Goal: Task Accomplishment & Management: Complete application form

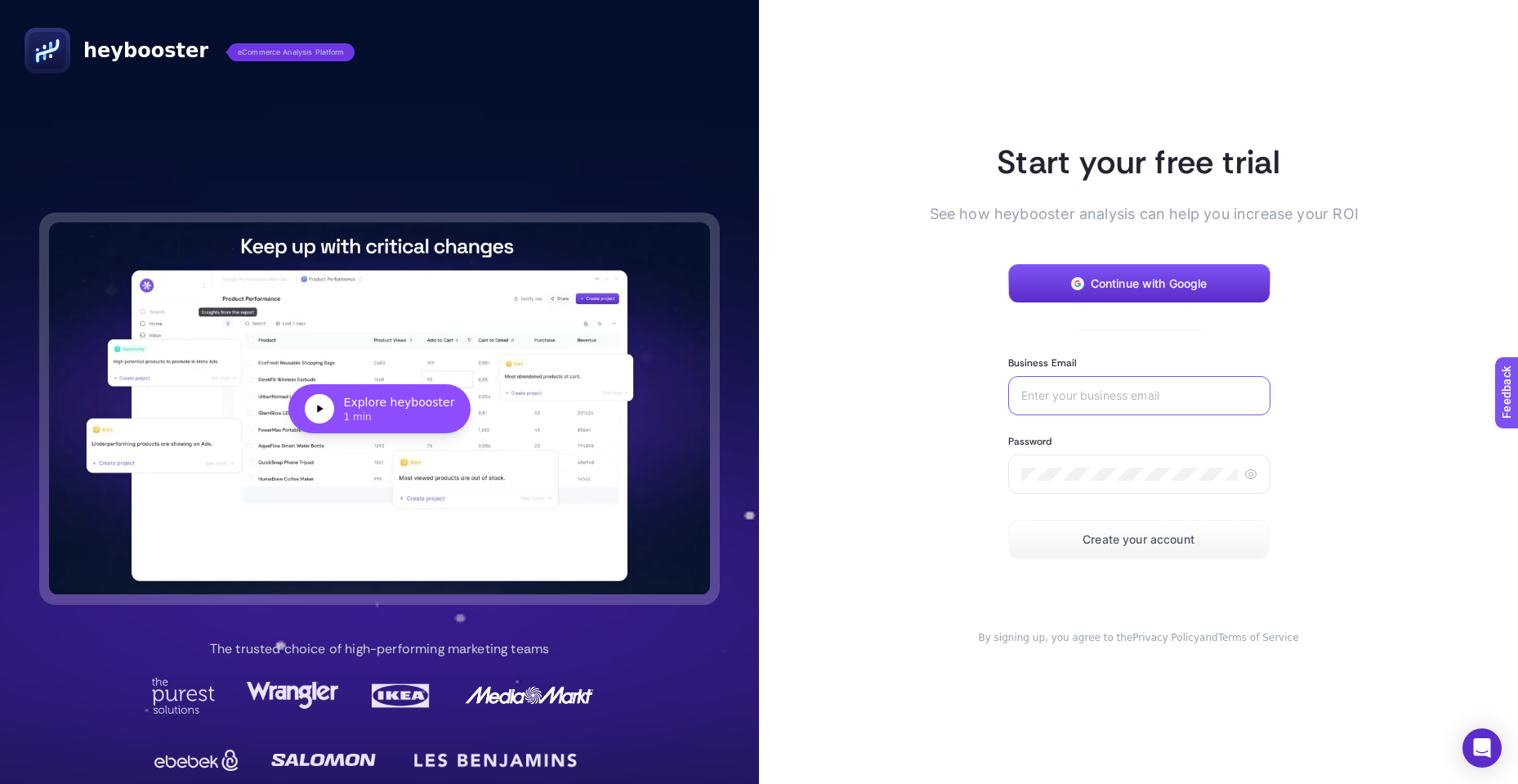
click at [813, 341] on input "Business Email" at bounding box center [1139, 395] width 236 height 13
type input "ertugrul.yildiz@ipekyol.com.tr"
click at [813, 341] on button "Create your account" at bounding box center [1140, 538] width 262 height 39
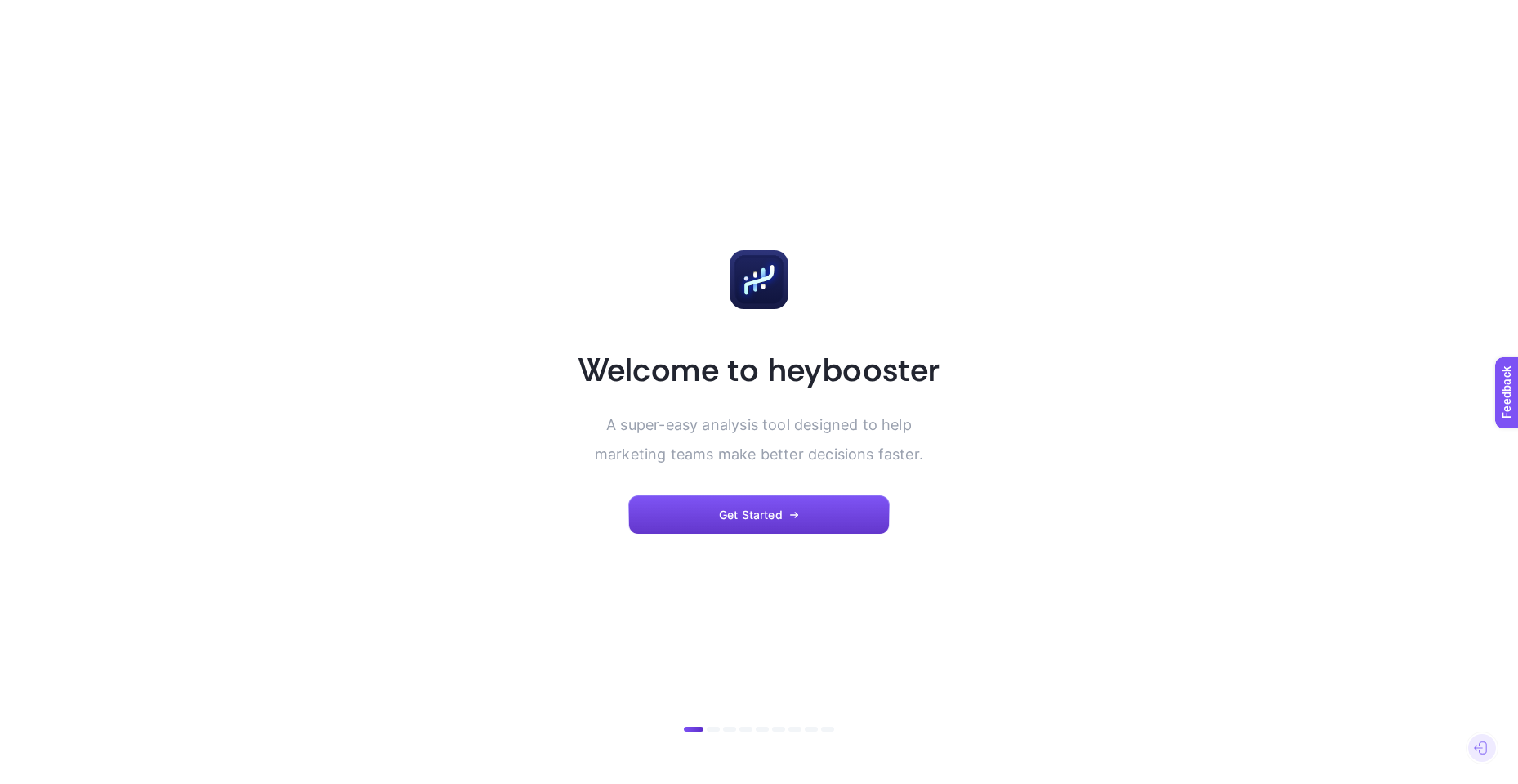
click at [763, 510] on span "Get Started" at bounding box center [750, 515] width 64 height 13
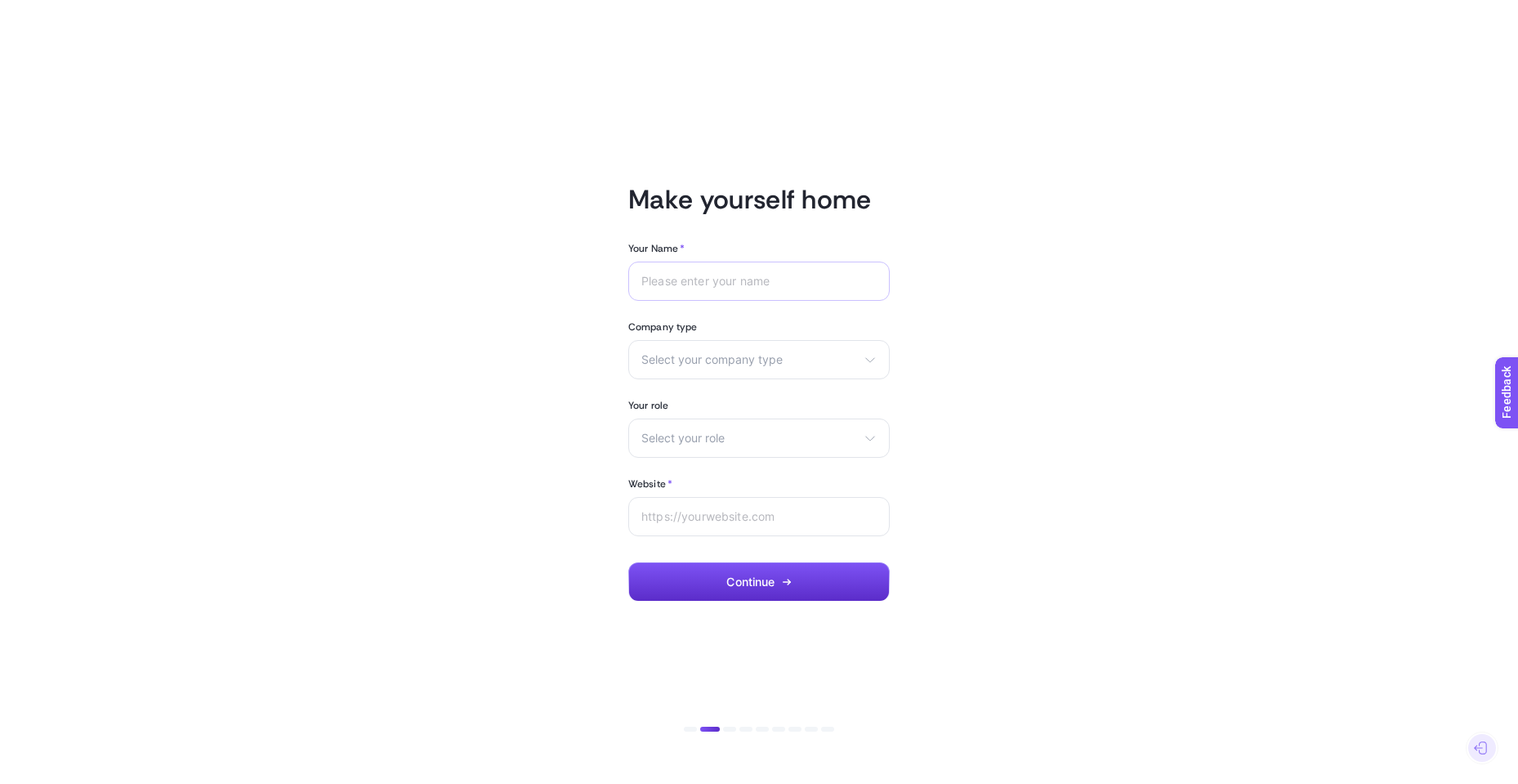
click at [743, 272] on div at bounding box center [759, 281] width 262 height 39
type input "Ertuğrul"
click at [832, 354] on span "Select your company type" at bounding box center [750, 359] width 216 height 13
click at [730, 397] on li "eCommerce" at bounding box center [759, 399] width 253 height 27
click at [766, 423] on div "Select your role Marketing manager Digital consultant Facebook executive Social…" at bounding box center [759, 437] width 262 height 39
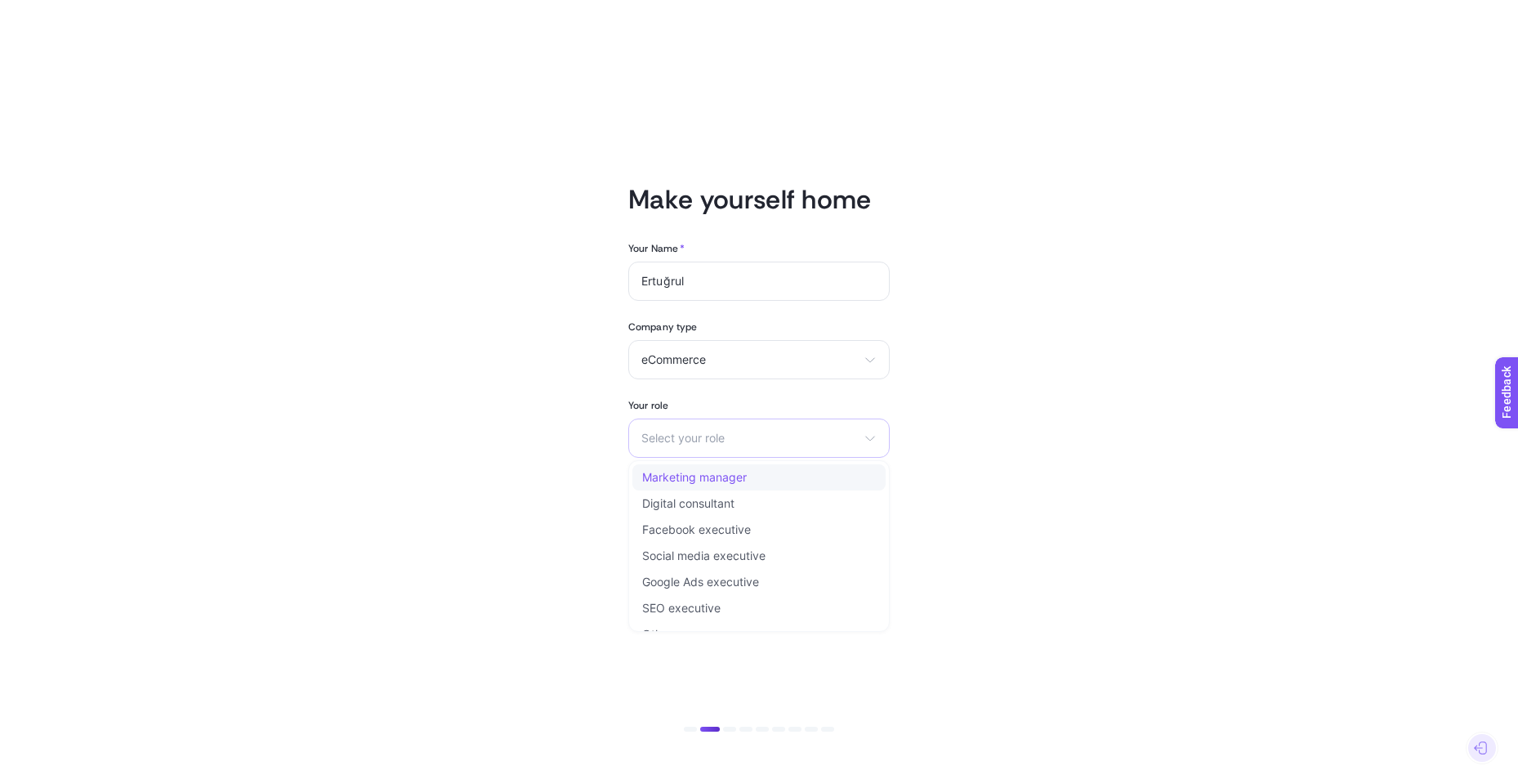
click at [760, 473] on li "Marketing manager" at bounding box center [759, 478] width 253 height 27
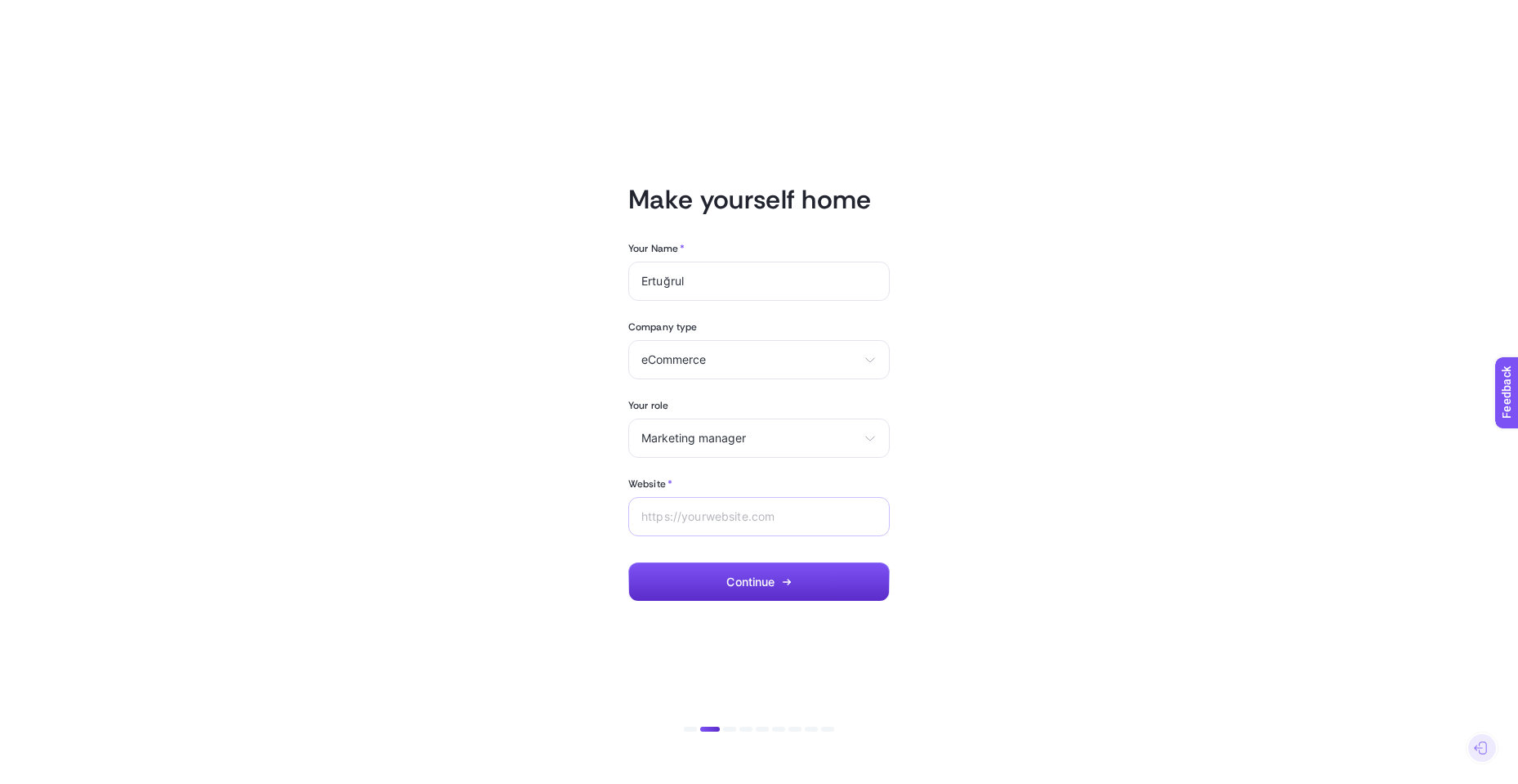
click at [781, 508] on div at bounding box center [759, 516] width 262 height 39
click at [660, 519] on input "ipekyol.com.tr" at bounding box center [759, 517] width 235 height 13
click at [756, 521] on input "ipekyol.com.tr" at bounding box center [759, 517] width 235 height 13
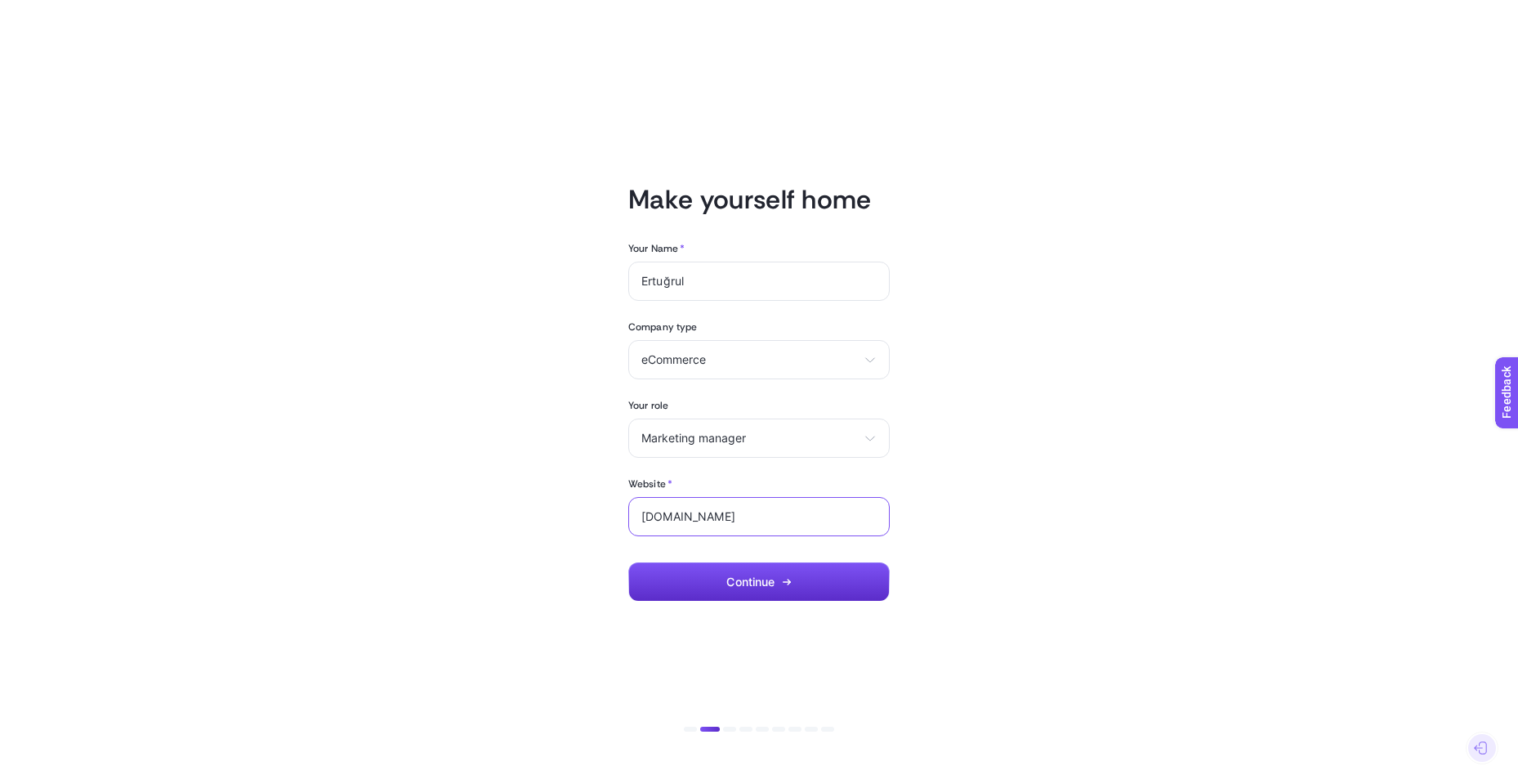
paste input "[URL][DOMAIN_NAME]"
type input "[URL][DOMAIN_NAME]"
click at [771, 583] on span "Continue" at bounding box center [750, 582] width 48 height 13
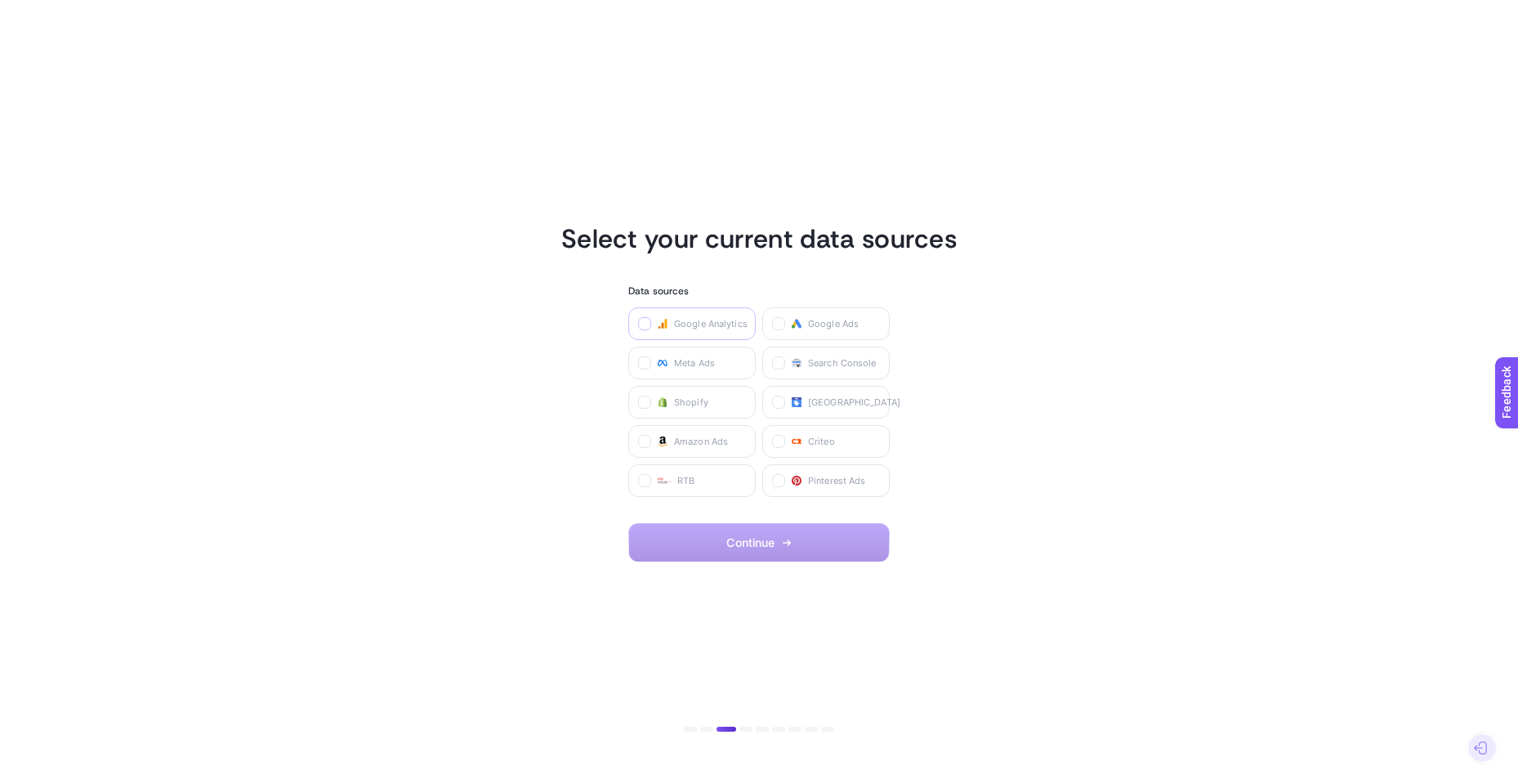
click at [642, 324] on icon at bounding box center [646, 324] width 9 height 9
click at [0, 0] on Analytics "checkbox" at bounding box center [0, 0] width 0 height 0
click at [777, 322] on icon at bounding box center [779, 324] width 9 height 9
click at [0, 0] on Ads "checkbox" at bounding box center [0, 0] width 0 height 0
click at [649, 360] on label at bounding box center [645, 363] width 13 height 13
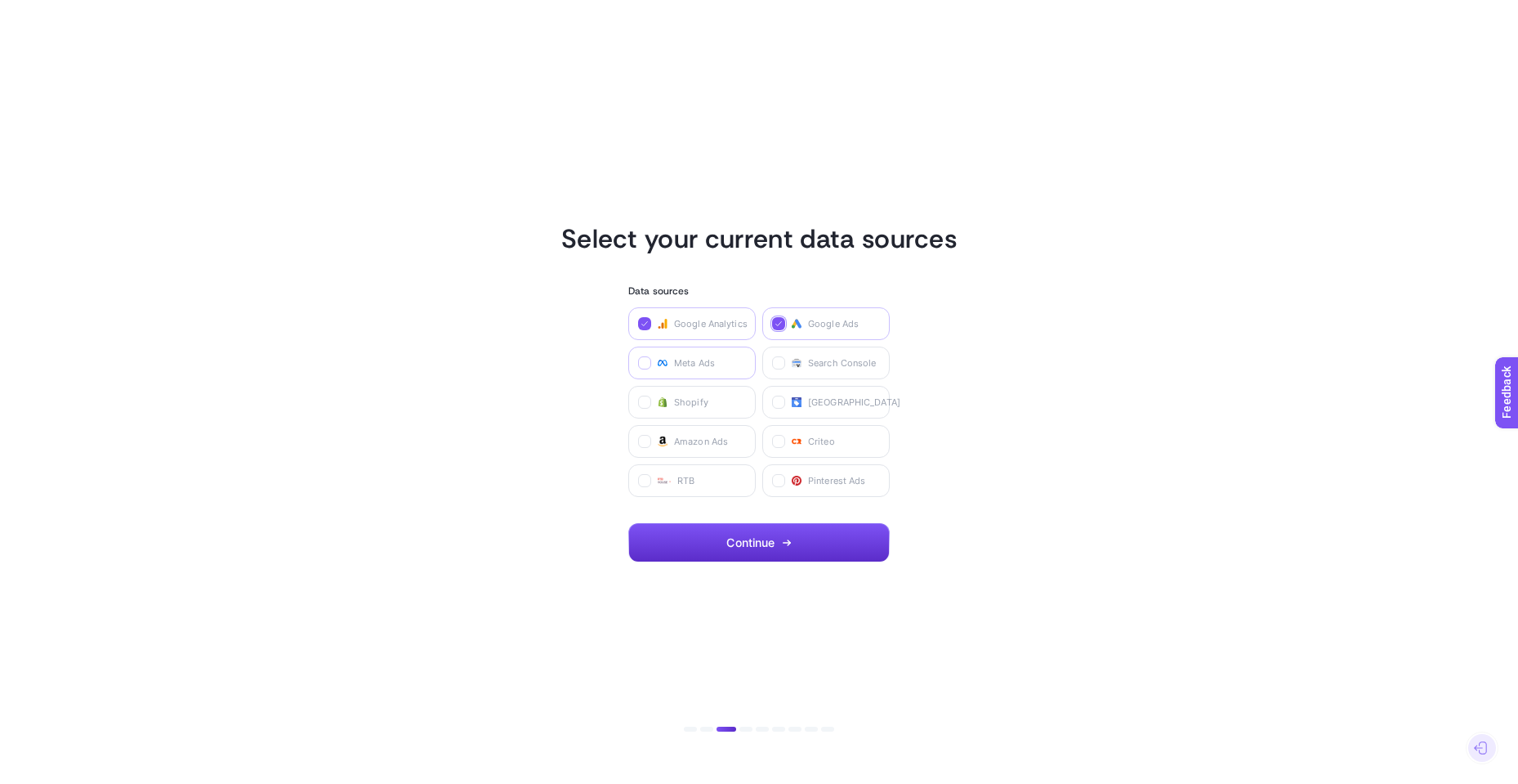
click at [0, 0] on Ads "checkbox" at bounding box center [0, 0] width 0 height 0
click at [777, 363] on icon at bounding box center [779, 363] width 9 height 9
click at [0, 0] on Console "checkbox" at bounding box center [0, 0] width 0 height 0
click at [777, 399] on icon at bounding box center [779, 403] width 9 height 9
click at [0, 0] on Center "checkbox" at bounding box center [0, 0] width 0 height 0
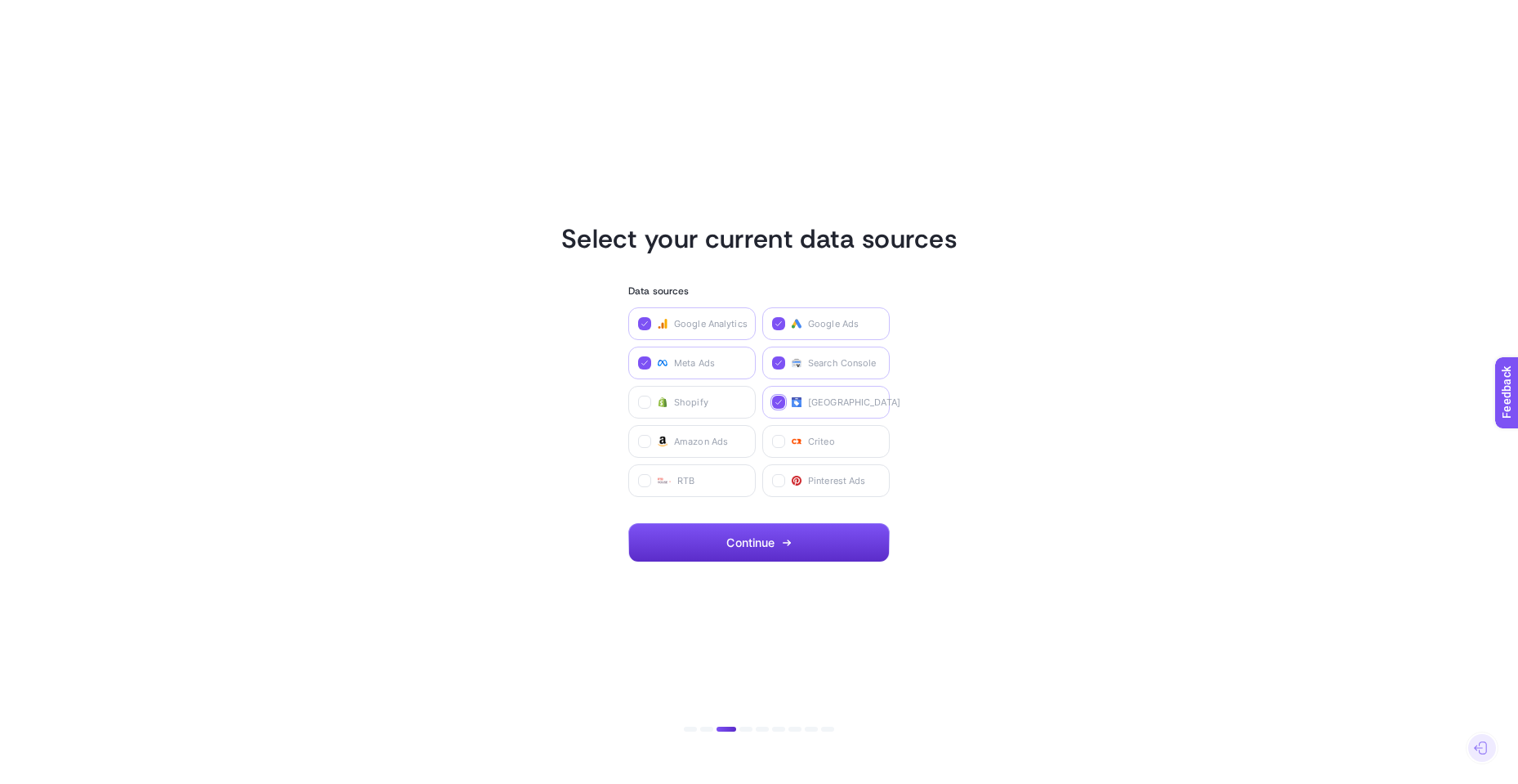
click at [780, 405] on icon at bounding box center [778, 402] width 9 height 9
click at [0, 0] on Center "checkbox" at bounding box center [0, 0] width 0 height 0
click at [778, 361] on icon at bounding box center [778, 362] width 9 height 9
click at [0, 0] on Console "checkbox" at bounding box center [0, 0] width 0 height 0
click at [773, 540] on span "Continue" at bounding box center [750, 542] width 48 height 13
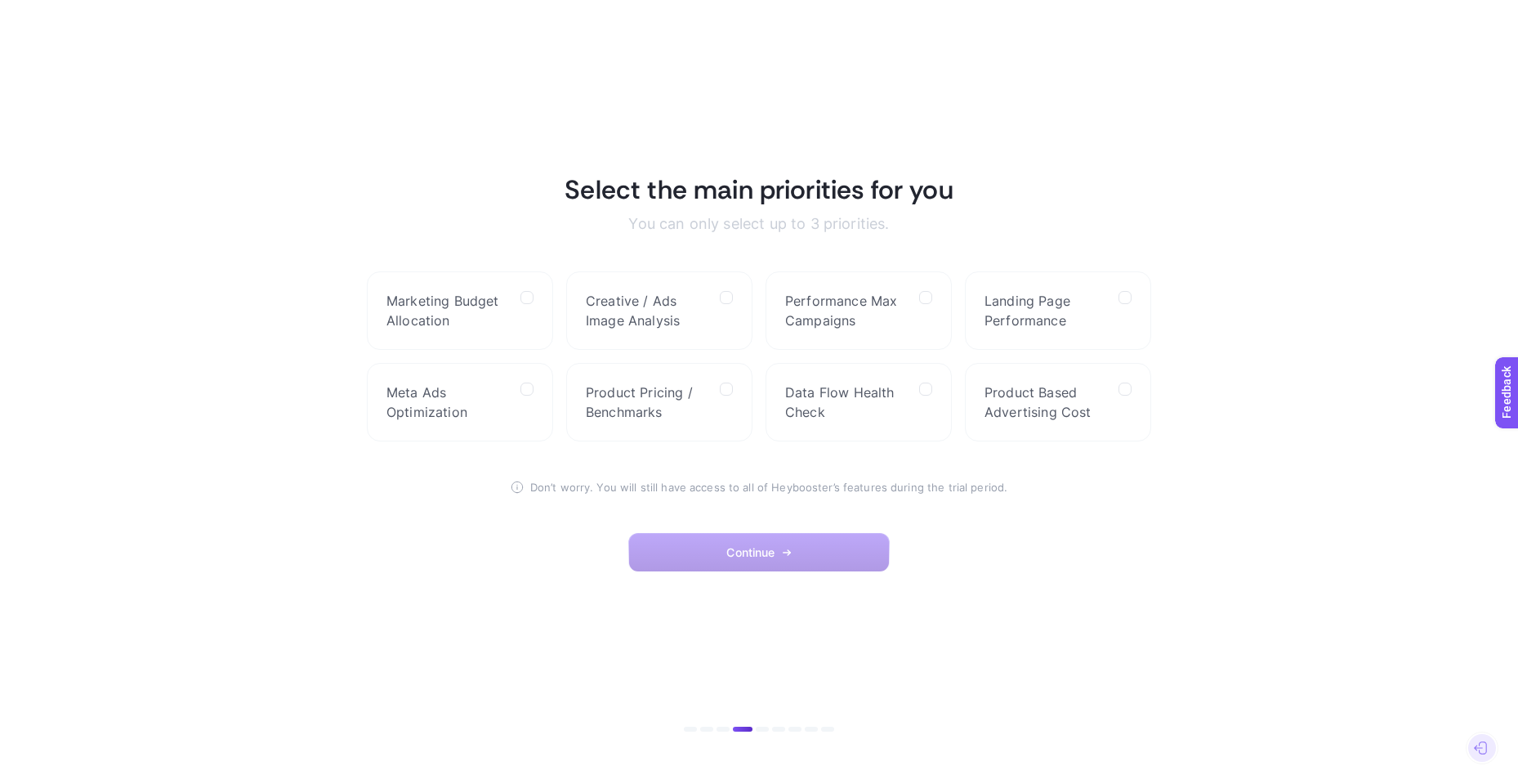
click at [756, 544] on button "Continue" at bounding box center [759, 552] width 262 height 39
click at [793, 547] on button "Continue" at bounding box center [759, 552] width 262 height 39
click at [516, 300] on label "Marketing Budget Allocation" at bounding box center [460, 310] width 187 height 79
click at [0, 0] on Allocation "checkbox" at bounding box center [0, 0] width 0 height 0
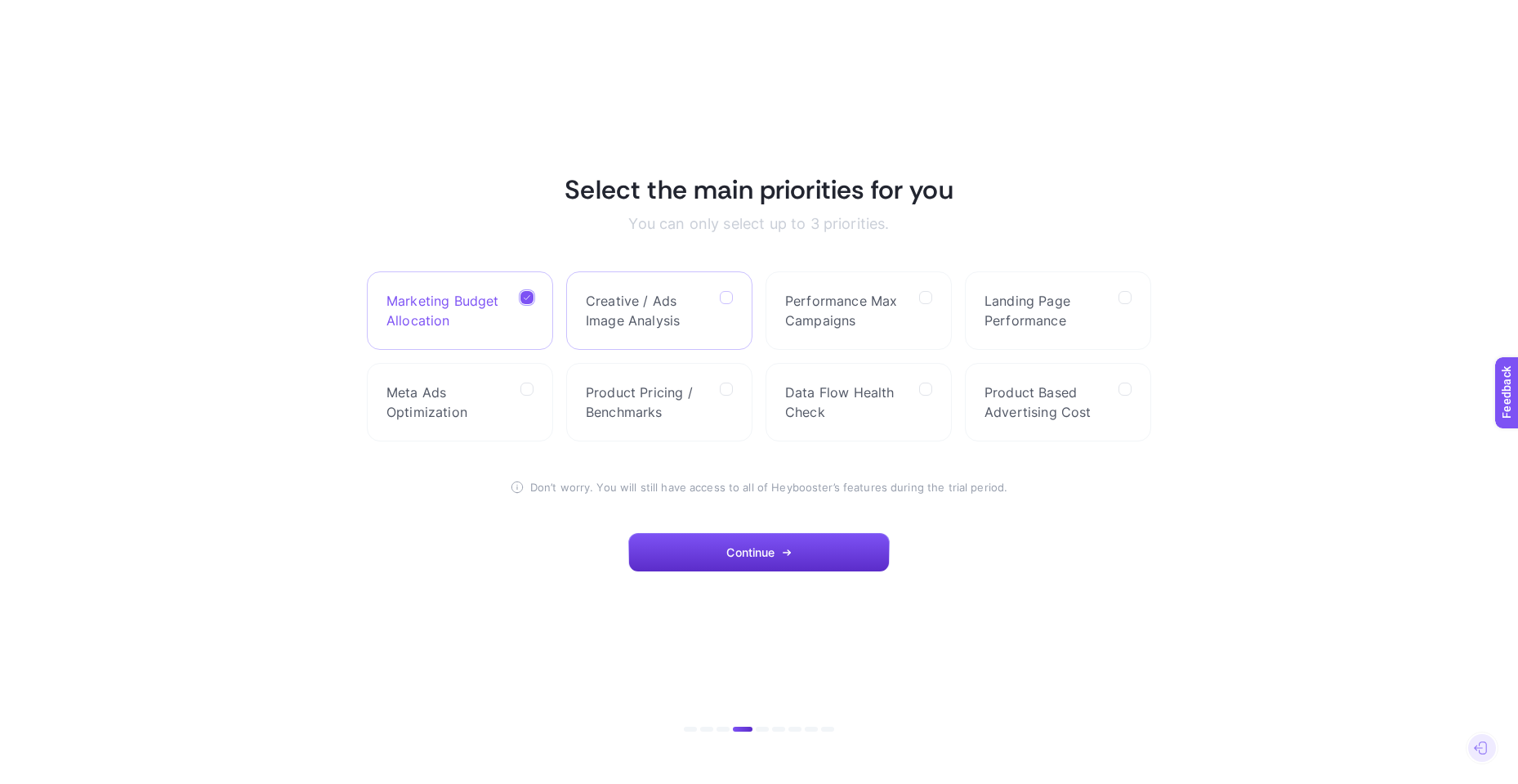
click at [730, 298] on icon at bounding box center [727, 298] width 9 height 9
click at [0, 0] on Analysis "checkbox" at bounding box center [0, 0] width 0 height 0
click at [924, 298] on icon at bounding box center [926, 298] width 9 height 9
click at [0, 0] on Campaigns "checkbox" at bounding box center [0, 0] width 0 height 0
click at [782, 545] on button "Continue" at bounding box center [759, 552] width 262 height 39
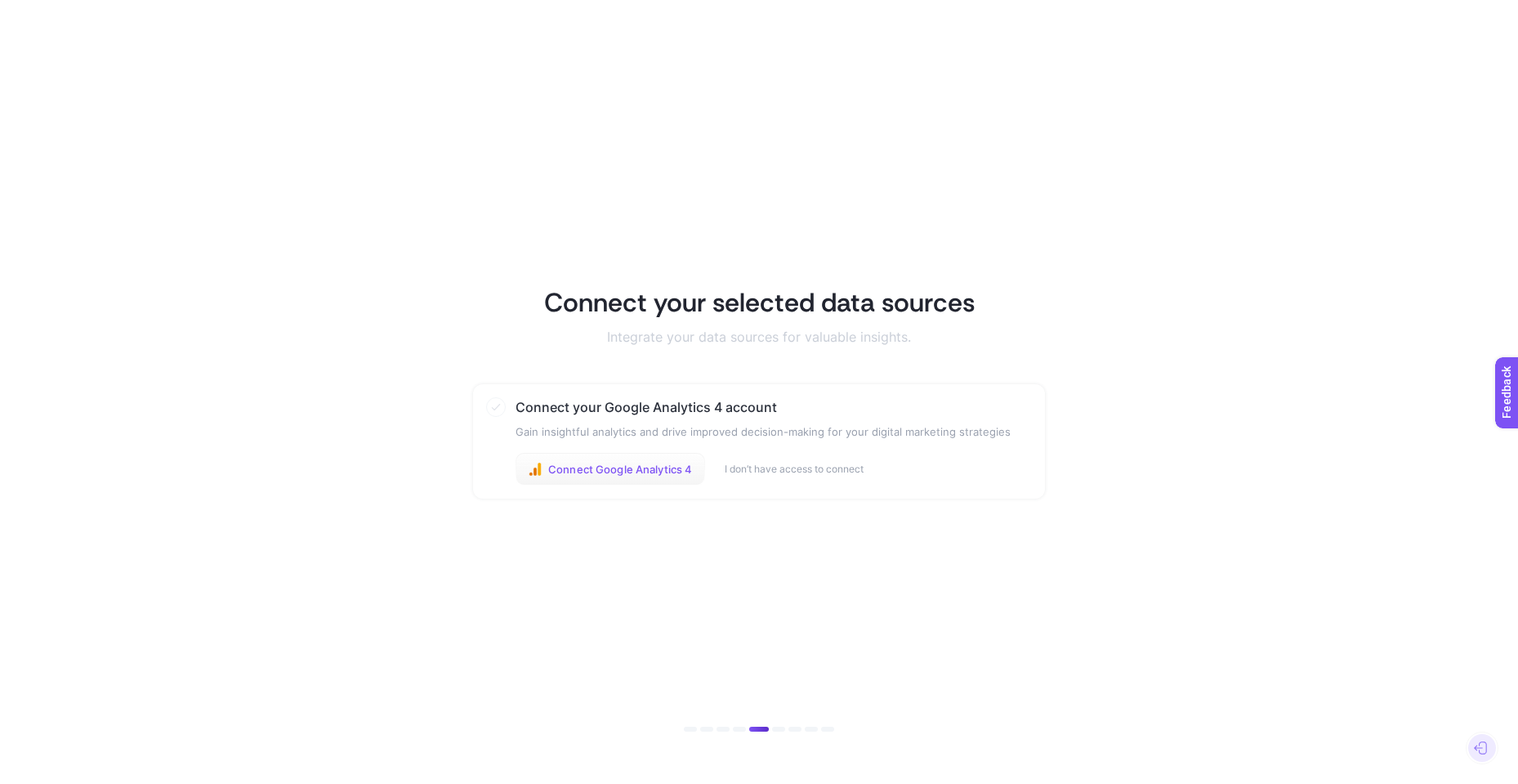
click at [588, 469] on span "Connect Google Analytics 4" at bounding box center [620, 469] width 144 height 13
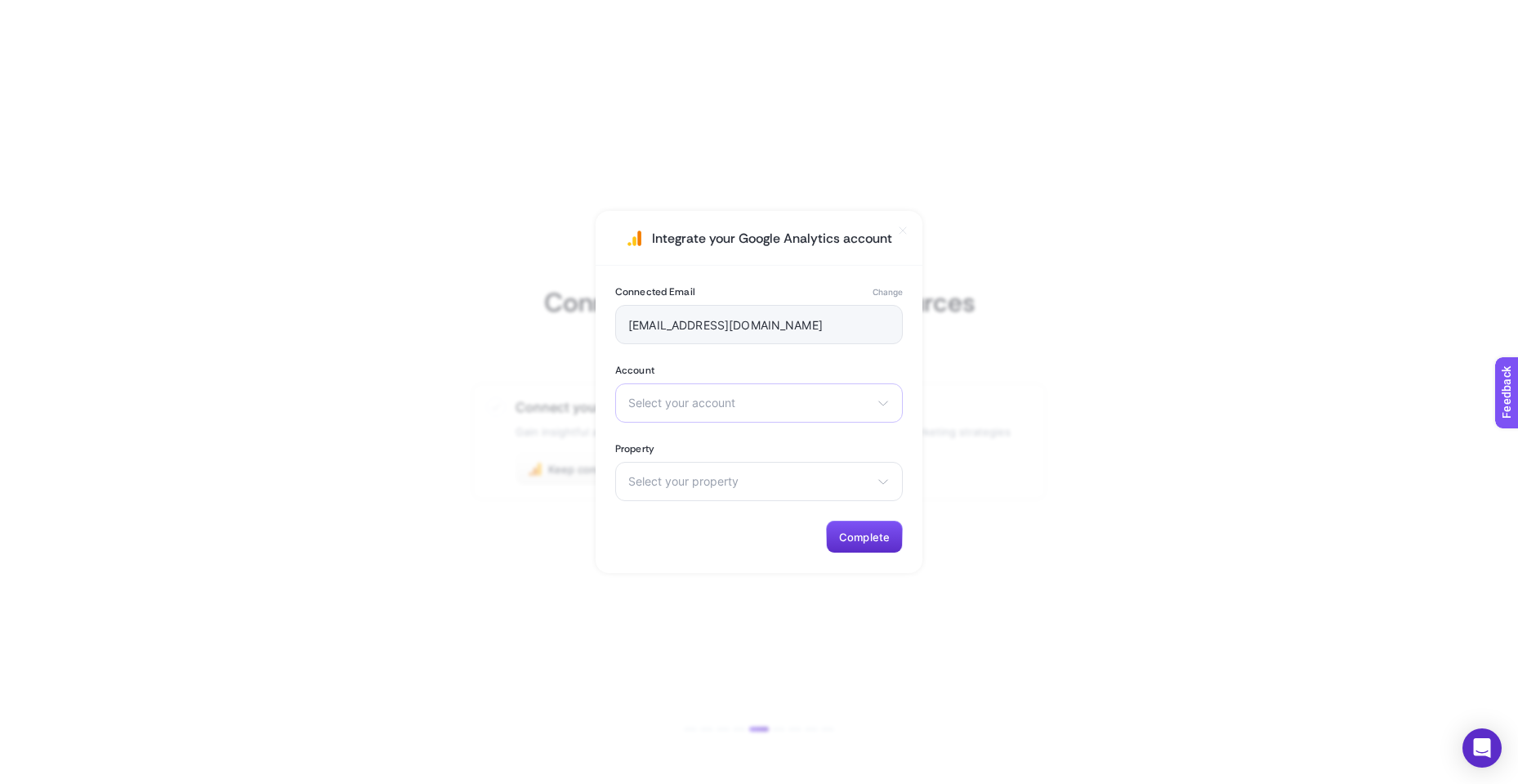
click at [796, 395] on div "Select your account Aymi IPEKYOL GLOBAL" at bounding box center [759, 402] width 287 height 39
click at [734, 477] on li "Aymi" at bounding box center [759, 475] width 280 height 27
click at [746, 483] on span "Select your property" at bounding box center [749, 482] width 242 height 13
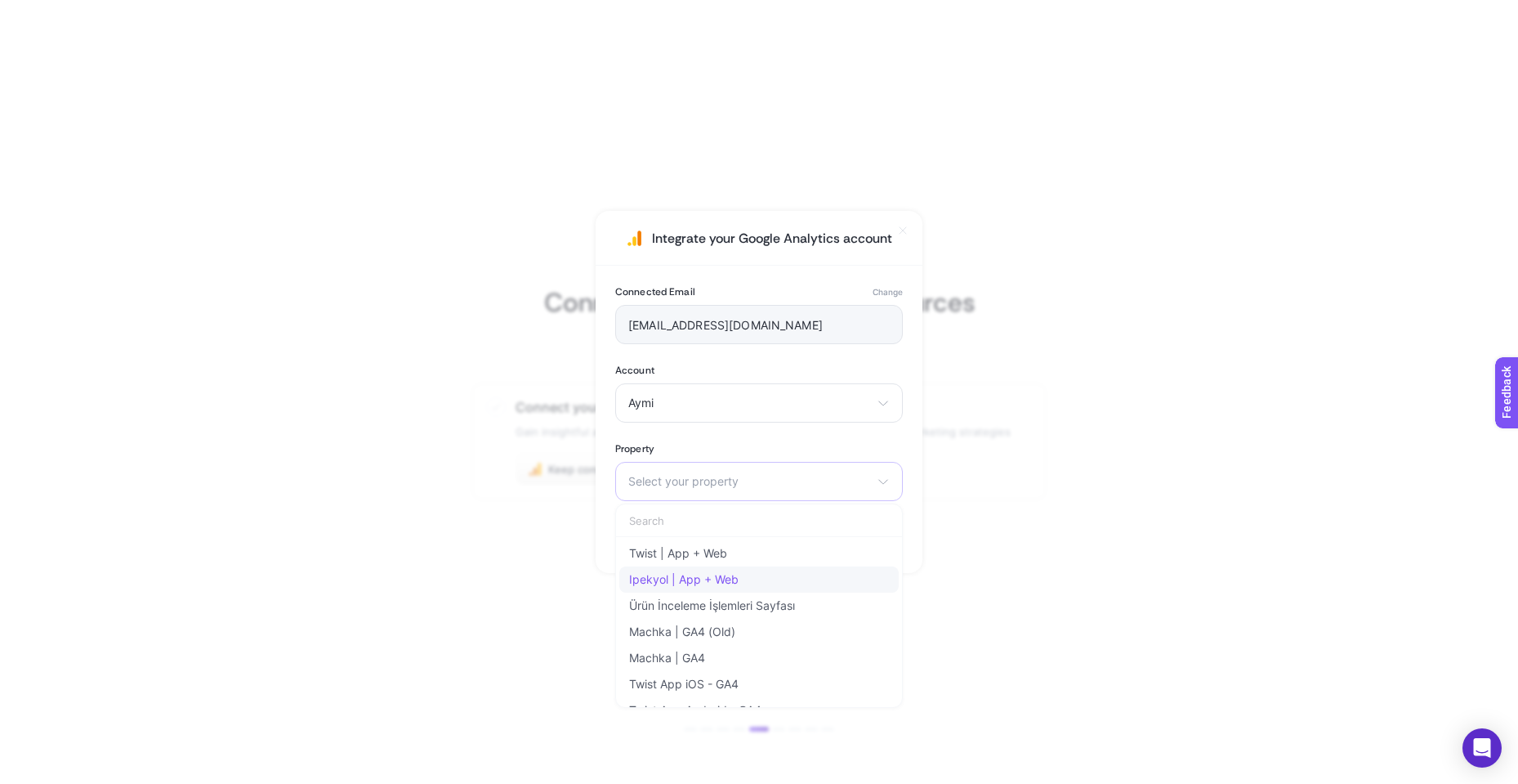
click at [735, 582] on span "Ipekyol | App + Web" at bounding box center [684, 579] width 109 height 13
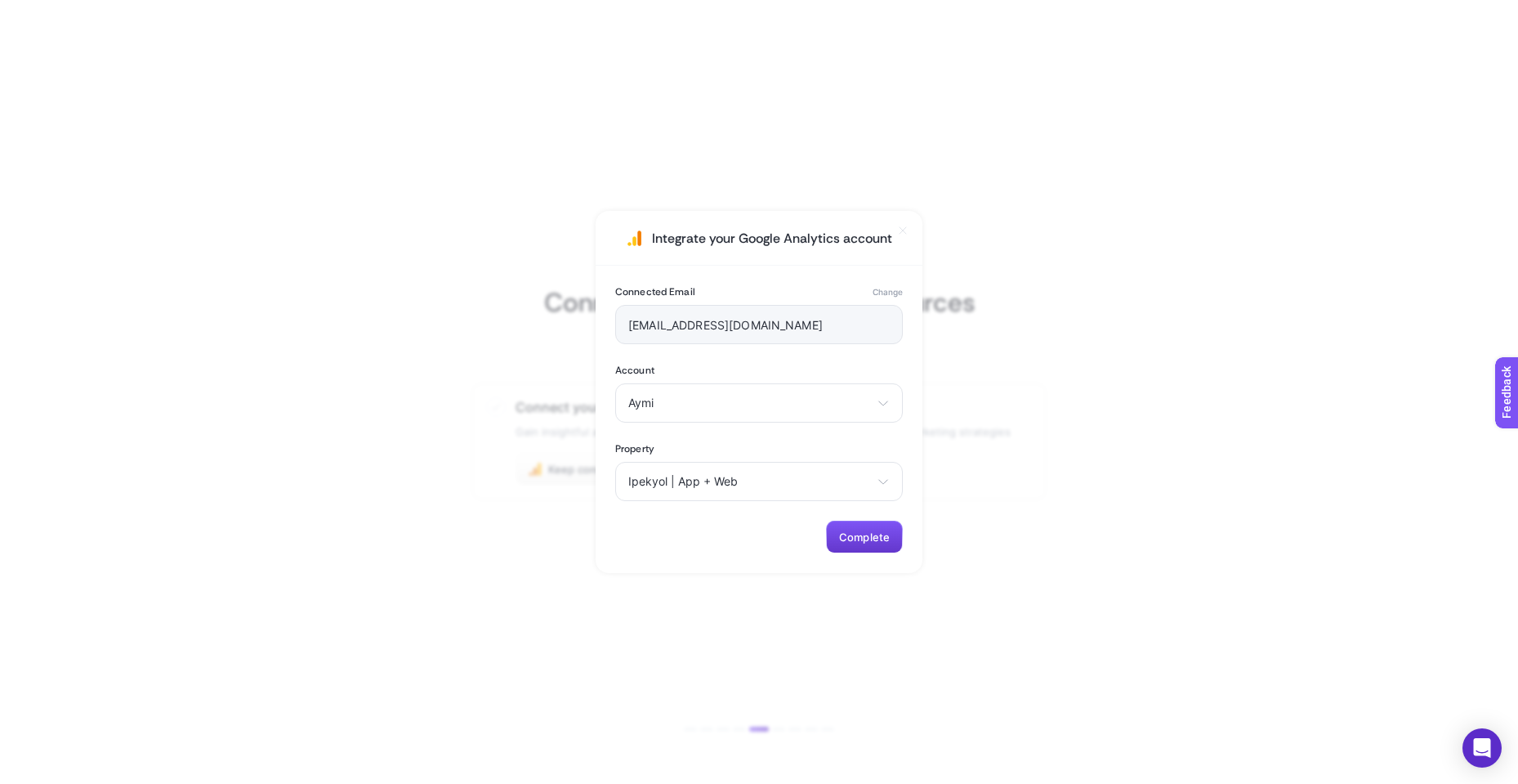
click at [867, 533] on span "Complete" at bounding box center [864, 537] width 50 height 13
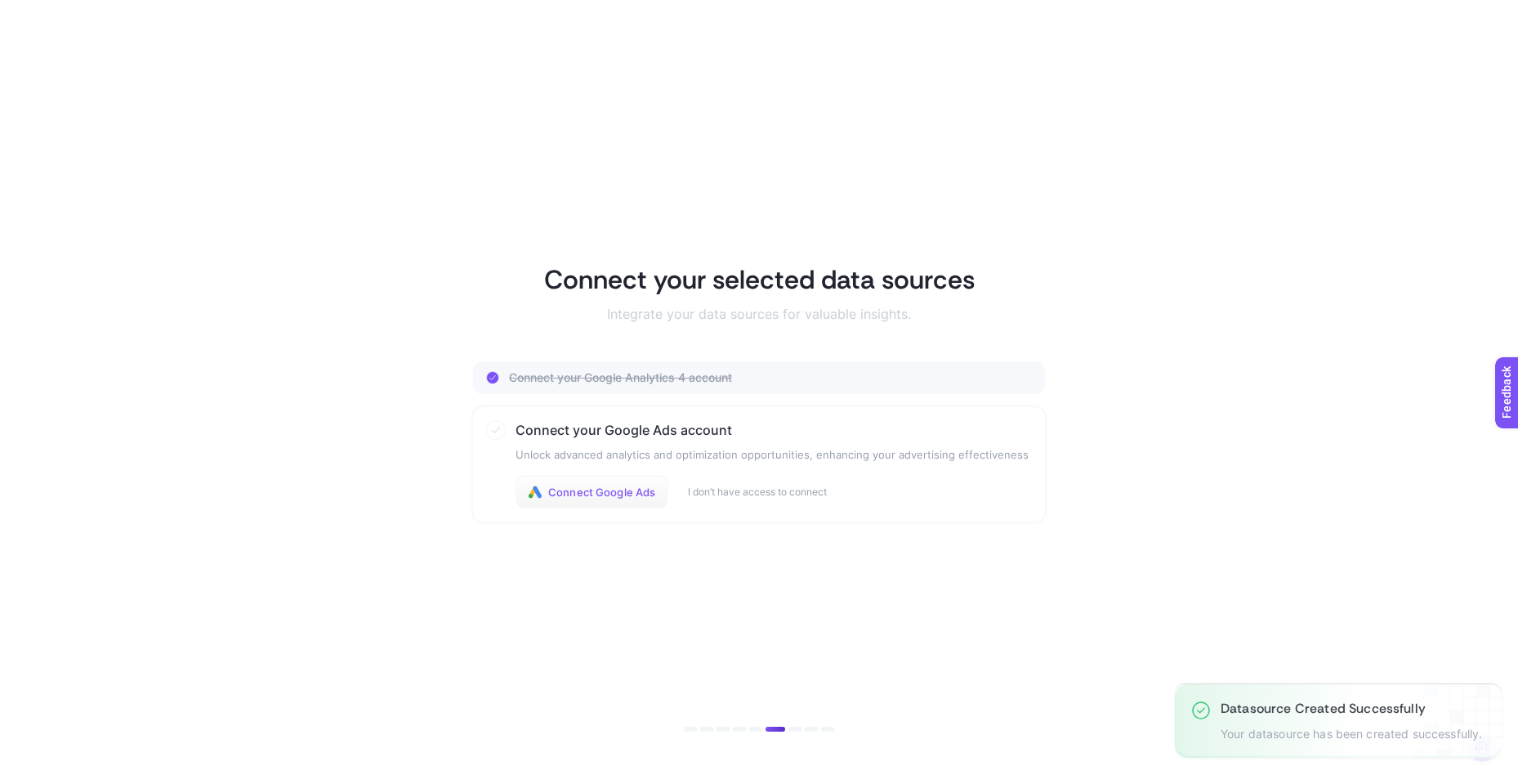
click at [613, 493] on span "Connect Google Ads" at bounding box center [601, 492] width 107 height 13
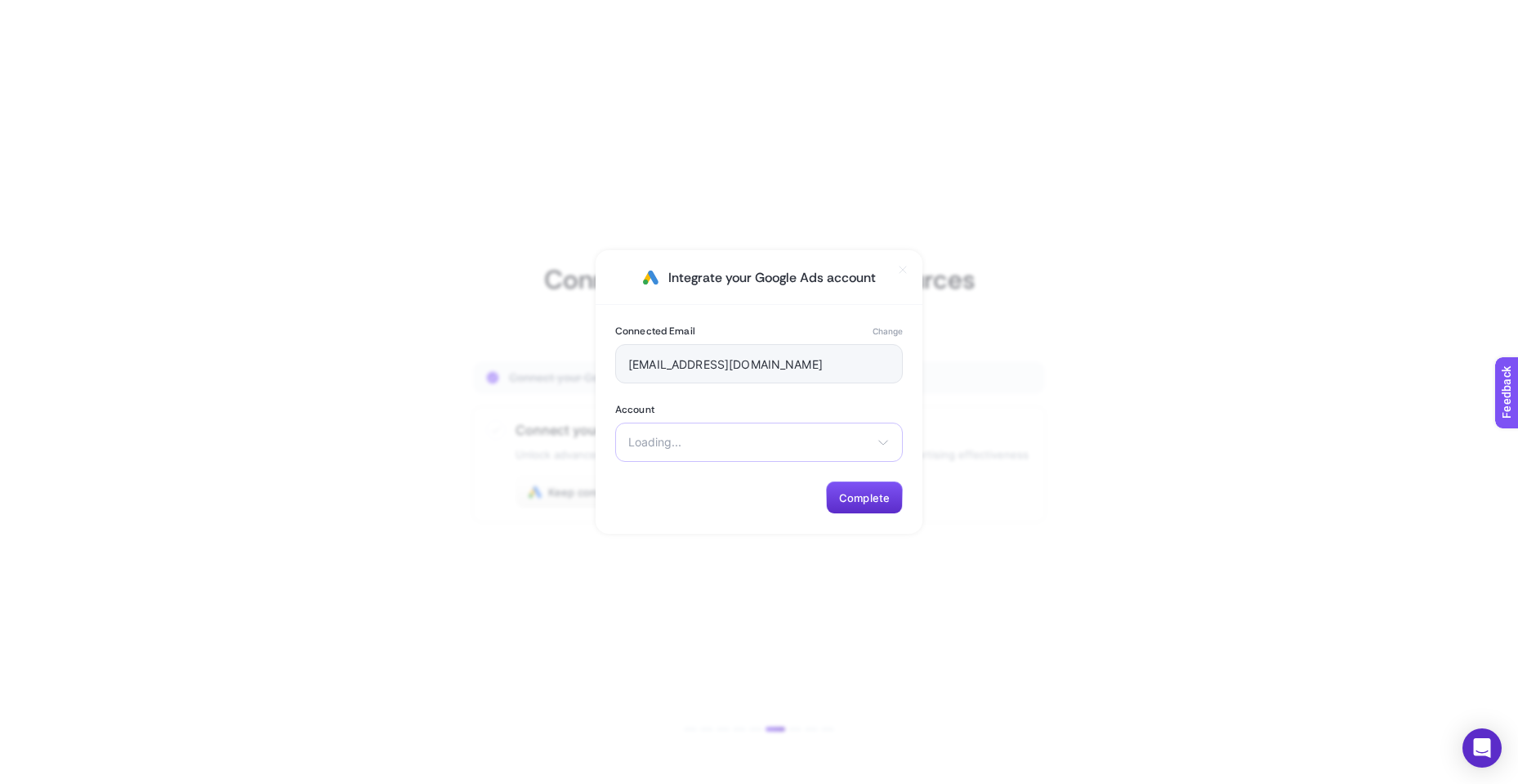
click at [804, 441] on span "Loading..." at bounding box center [749, 442] width 242 height 13
click at [883, 441] on icon at bounding box center [884, 442] width 13 height 13
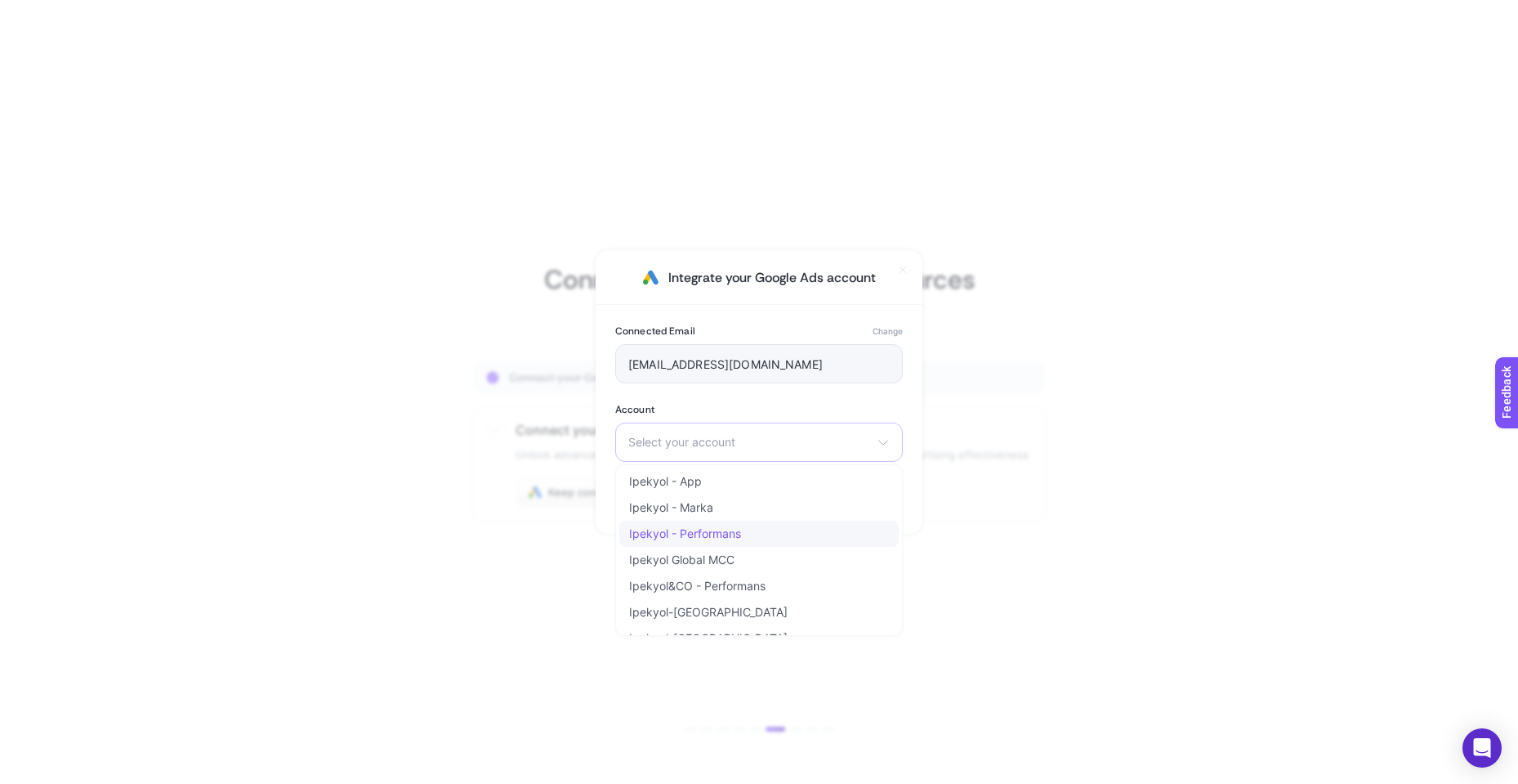
click at [746, 529] on li "Ipekyol - Performans" at bounding box center [759, 534] width 280 height 27
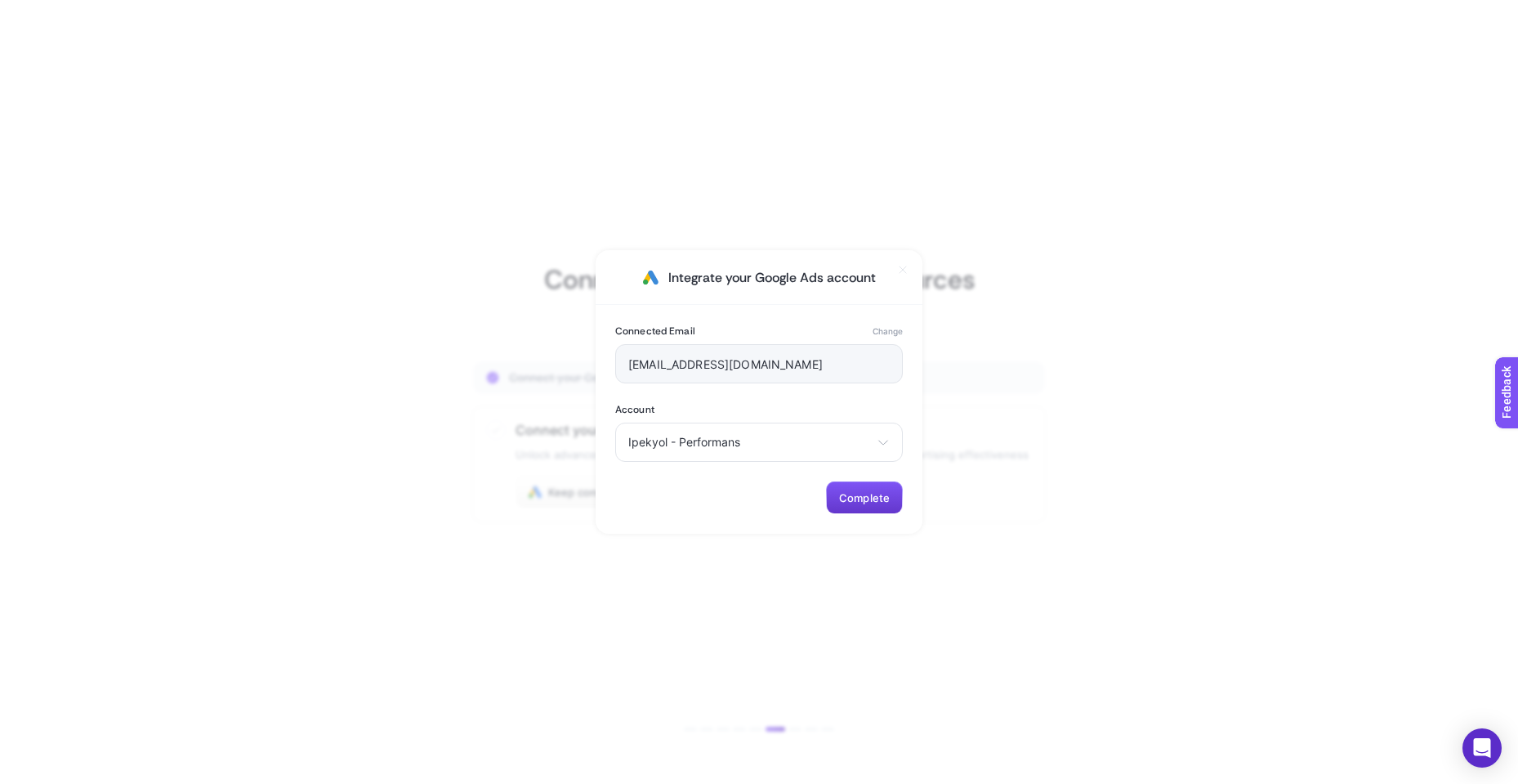
click at [876, 497] on span "Complete" at bounding box center [864, 498] width 50 height 13
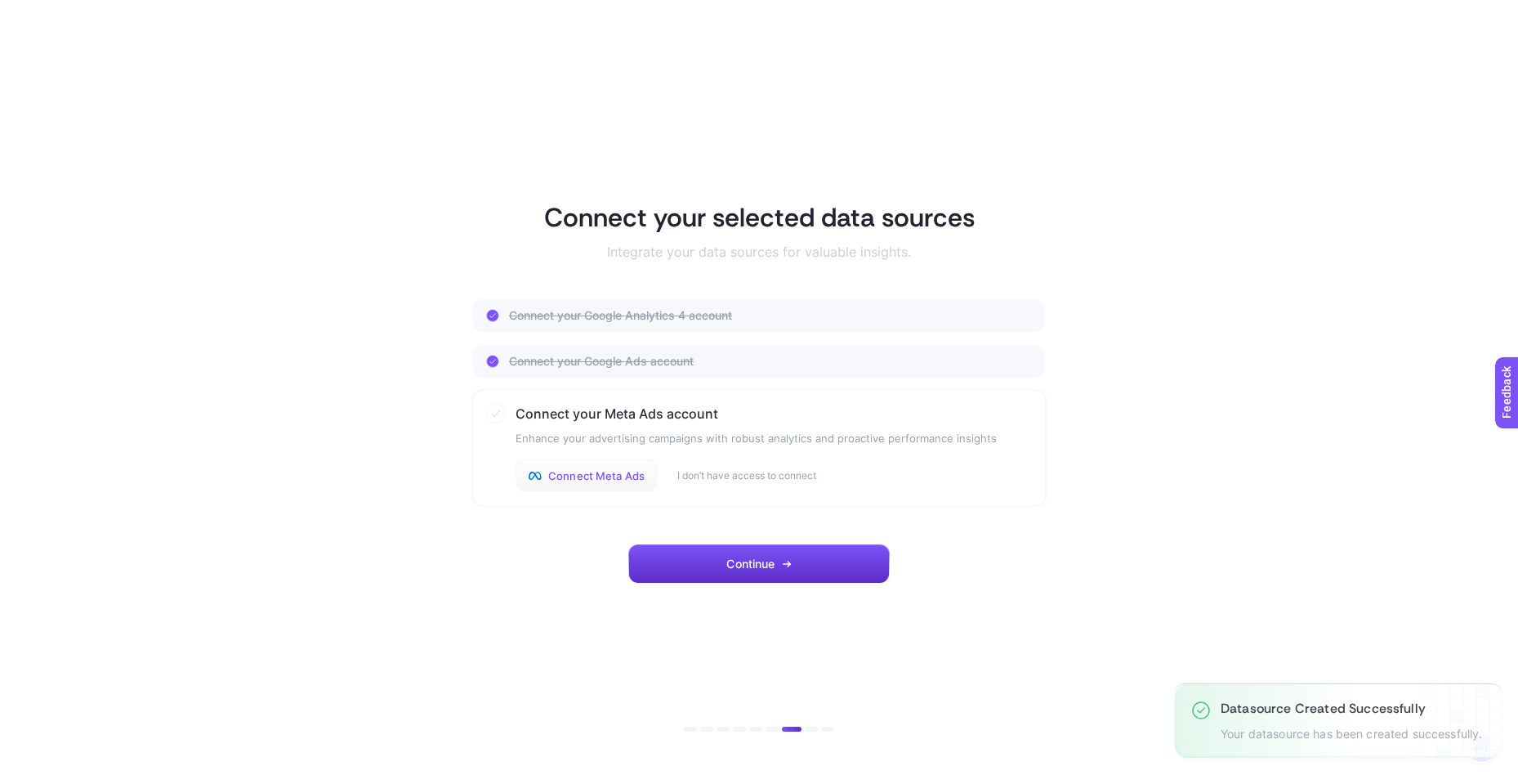
click at [631, 476] on span "Connect Meta Ads" at bounding box center [596, 476] width 97 height 13
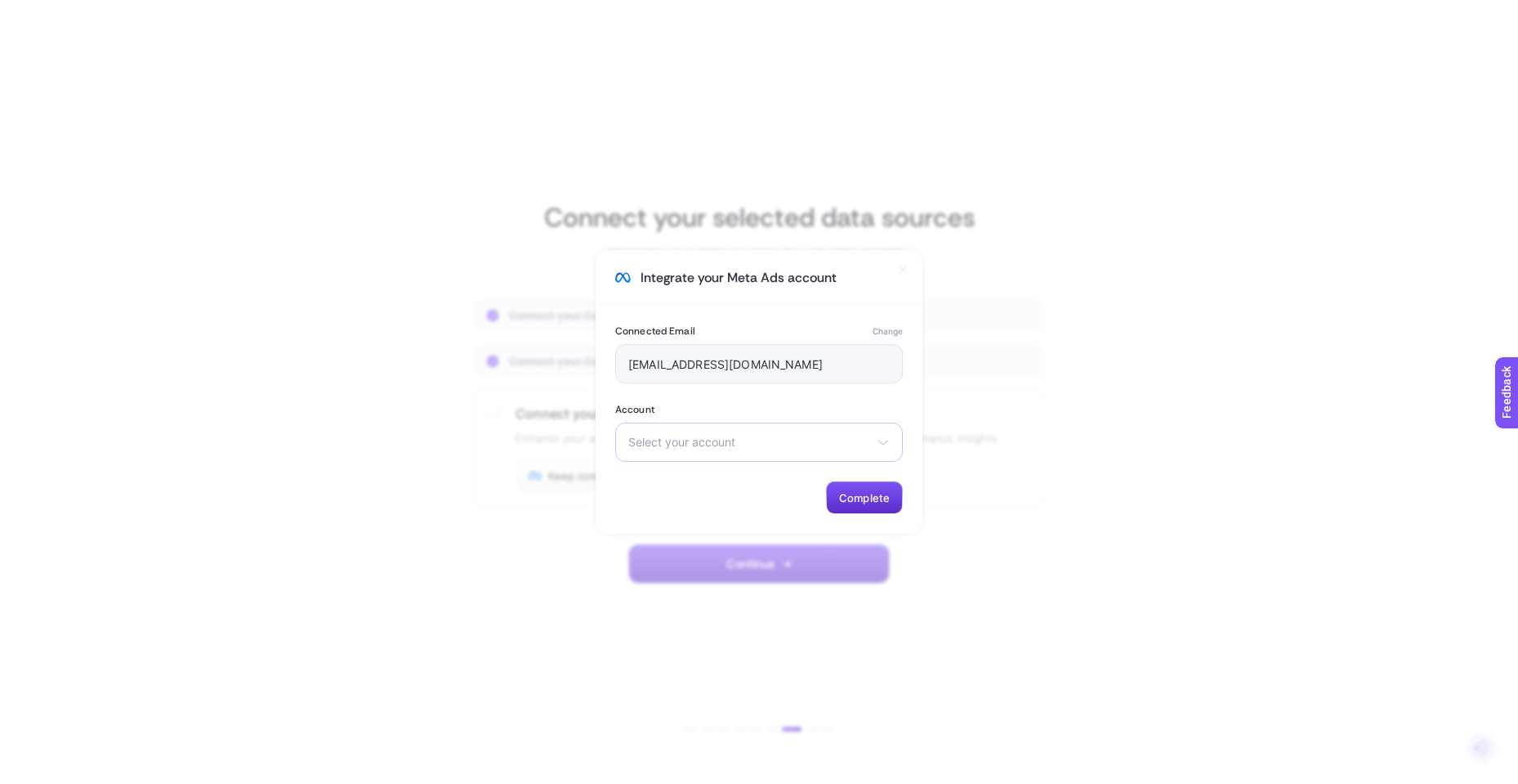
click at [782, 446] on span "Select your account" at bounding box center [749, 442] width 242 height 13
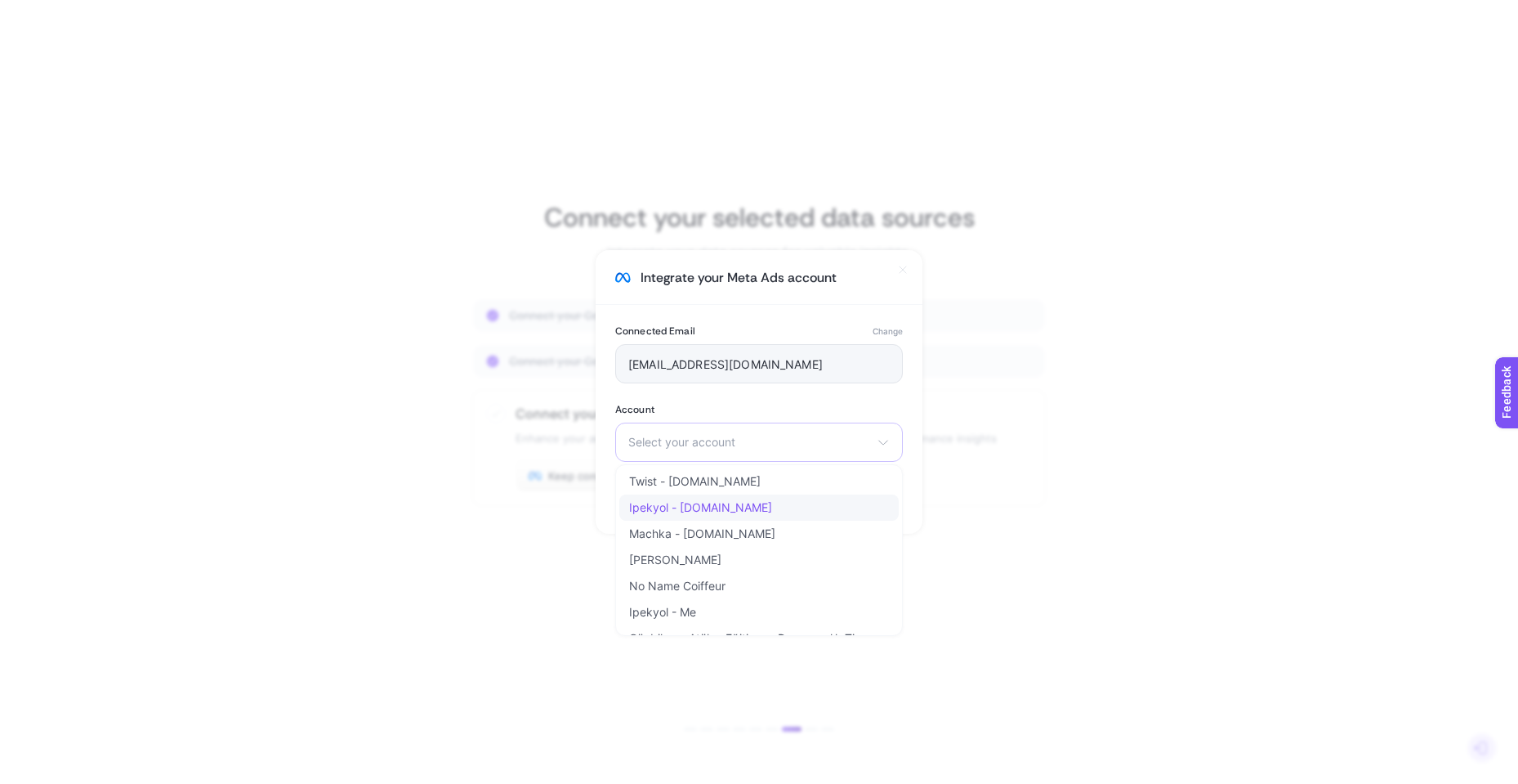
click at [766, 506] on li "Ipekyol - [DOMAIN_NAME]" at bounding box center [759, 507] width 280 height 27
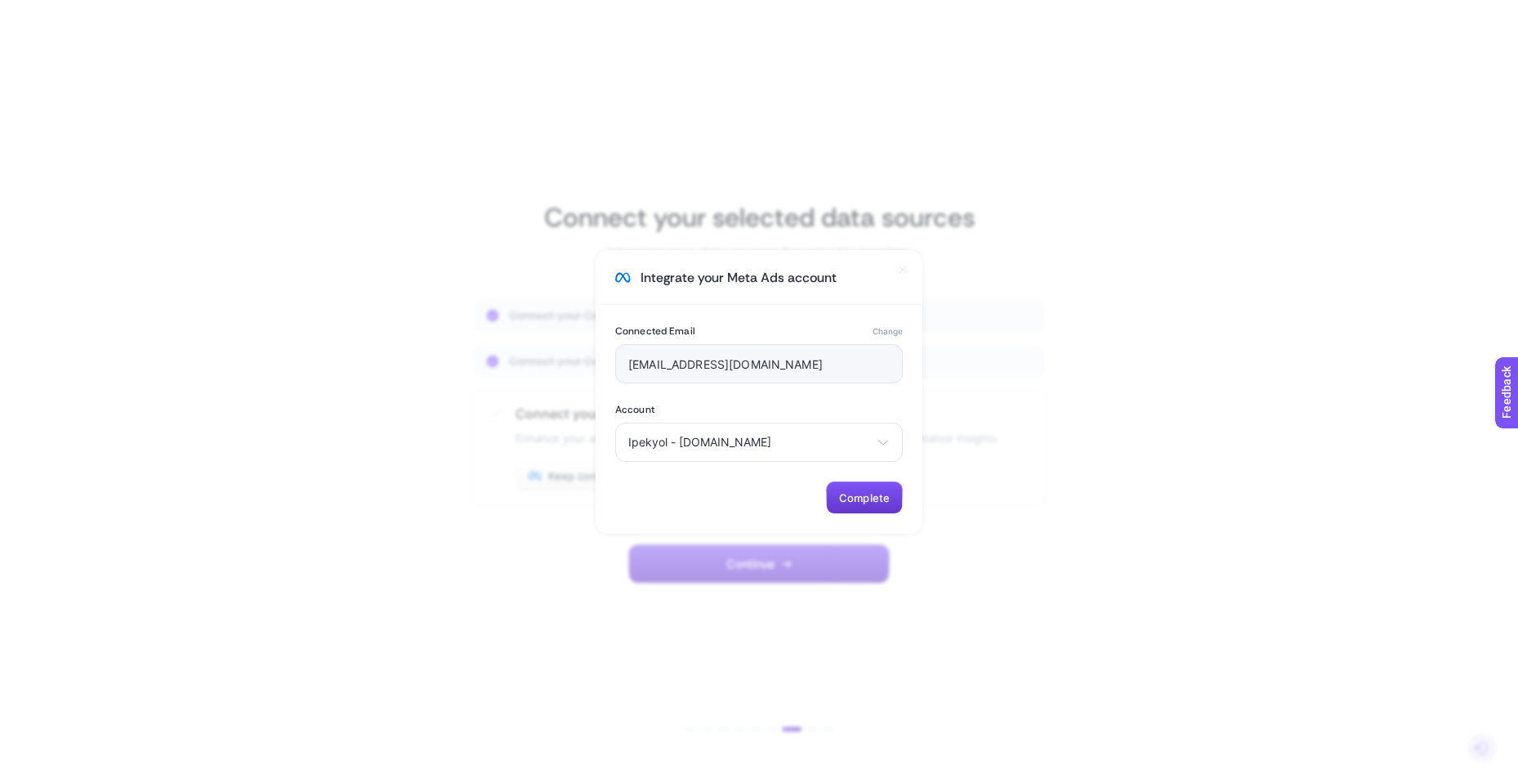
click at [854, 501] on span "Complete" at bounding box center [864, 498] width 50 height 13
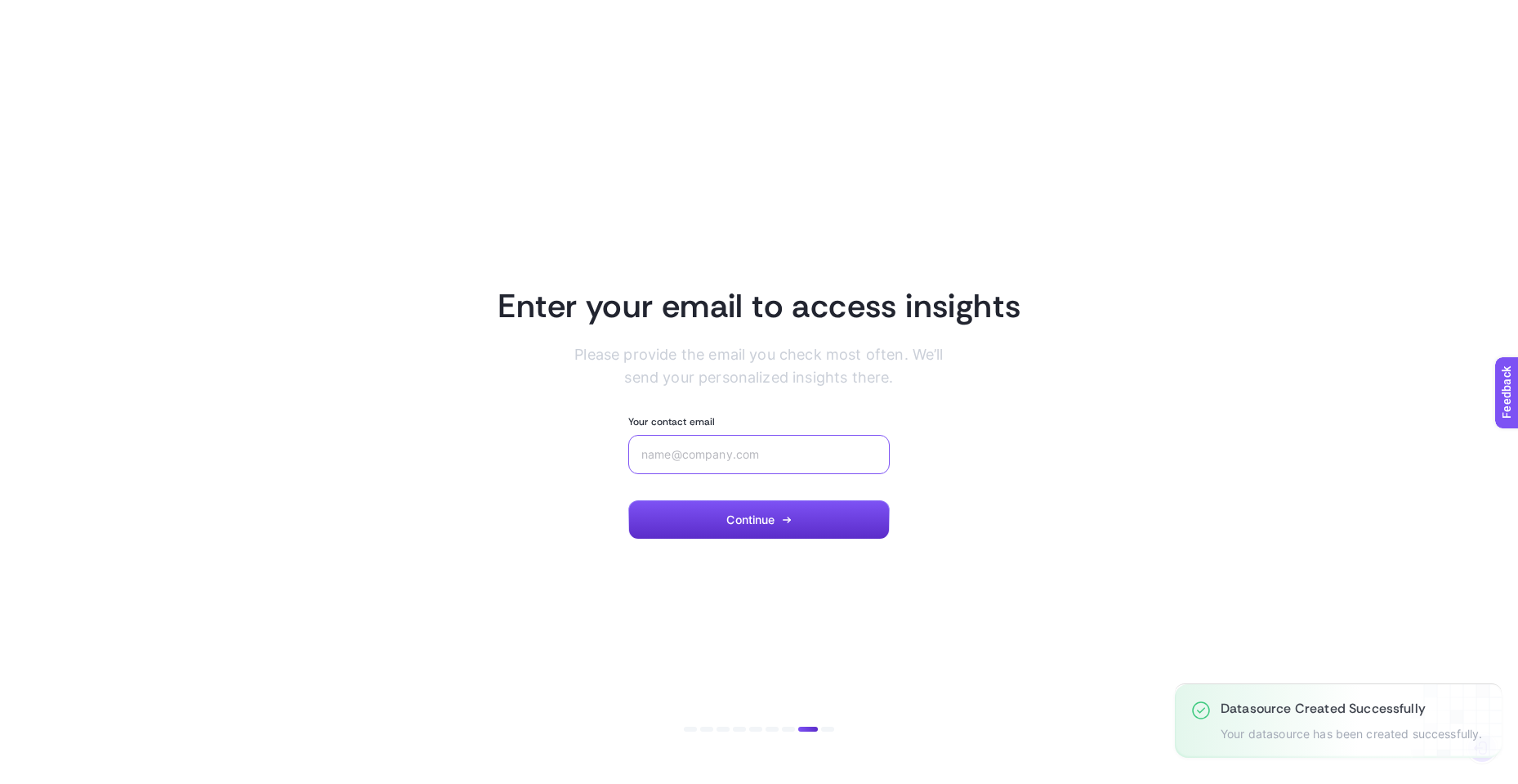
click at [769, 454] on input "Your contact email" at bounding box center [759, 454] width 235 height 13
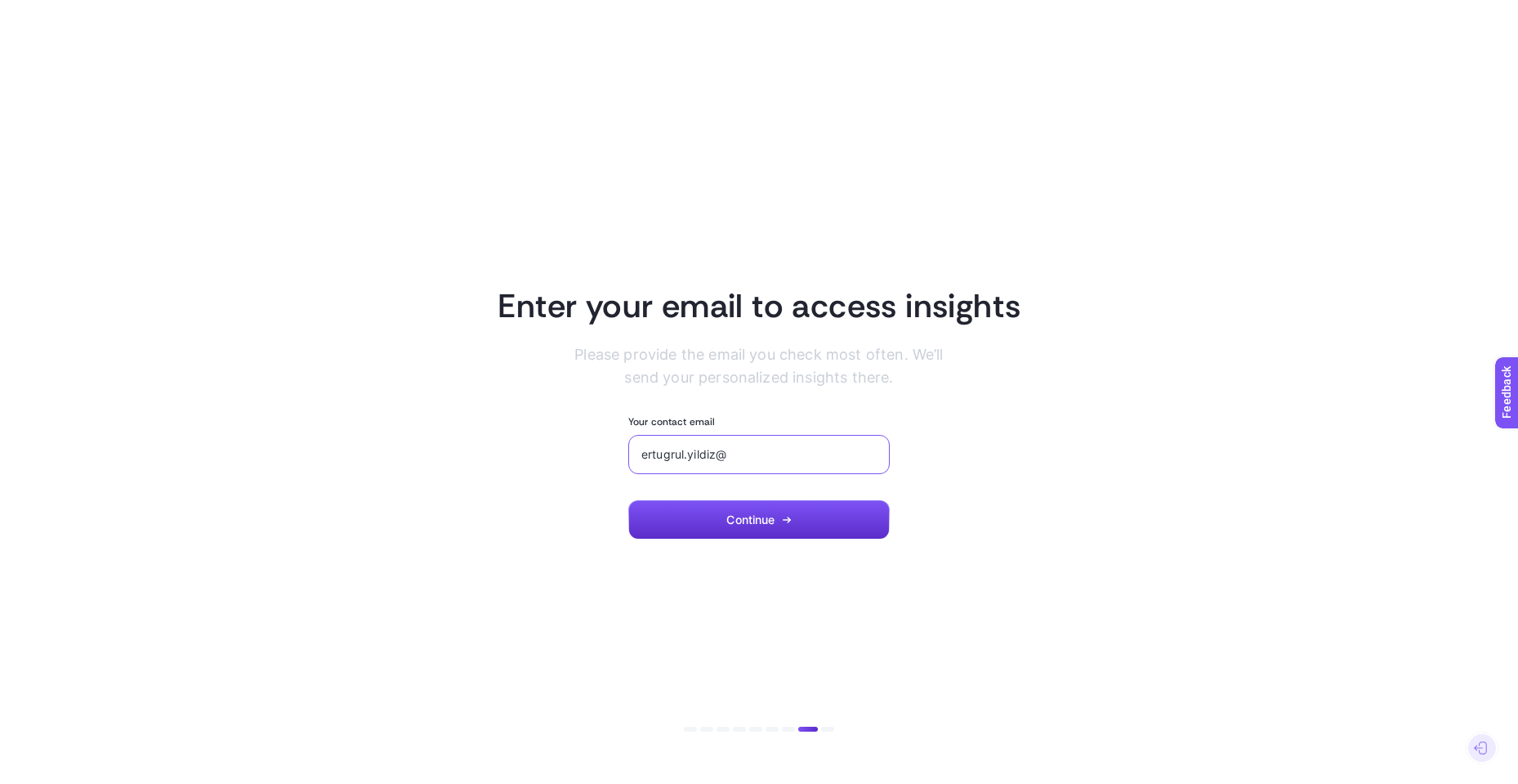
drag, startPoint x: 717, startPoint y: 453, endPoint x: 613, endPoint y: 450, distance: 104.0
click at [613, 450] on section "Enter your email to access insights Please provide the email you check most oft…" at bounding box center [759, 392] width 1138 height 294
type input "[EMAIL_ADDRESS][DOMAIN_NAME]"
drag, startPoint x: 964, startPoint y: 454, endPoint x: 899, endPoint y: 483, distance: 71.2
click at [964, 454] on section "Enter your email to access insights Please provide the email you check most oft…" at bounding box center [759, 392] width 1138 height 294
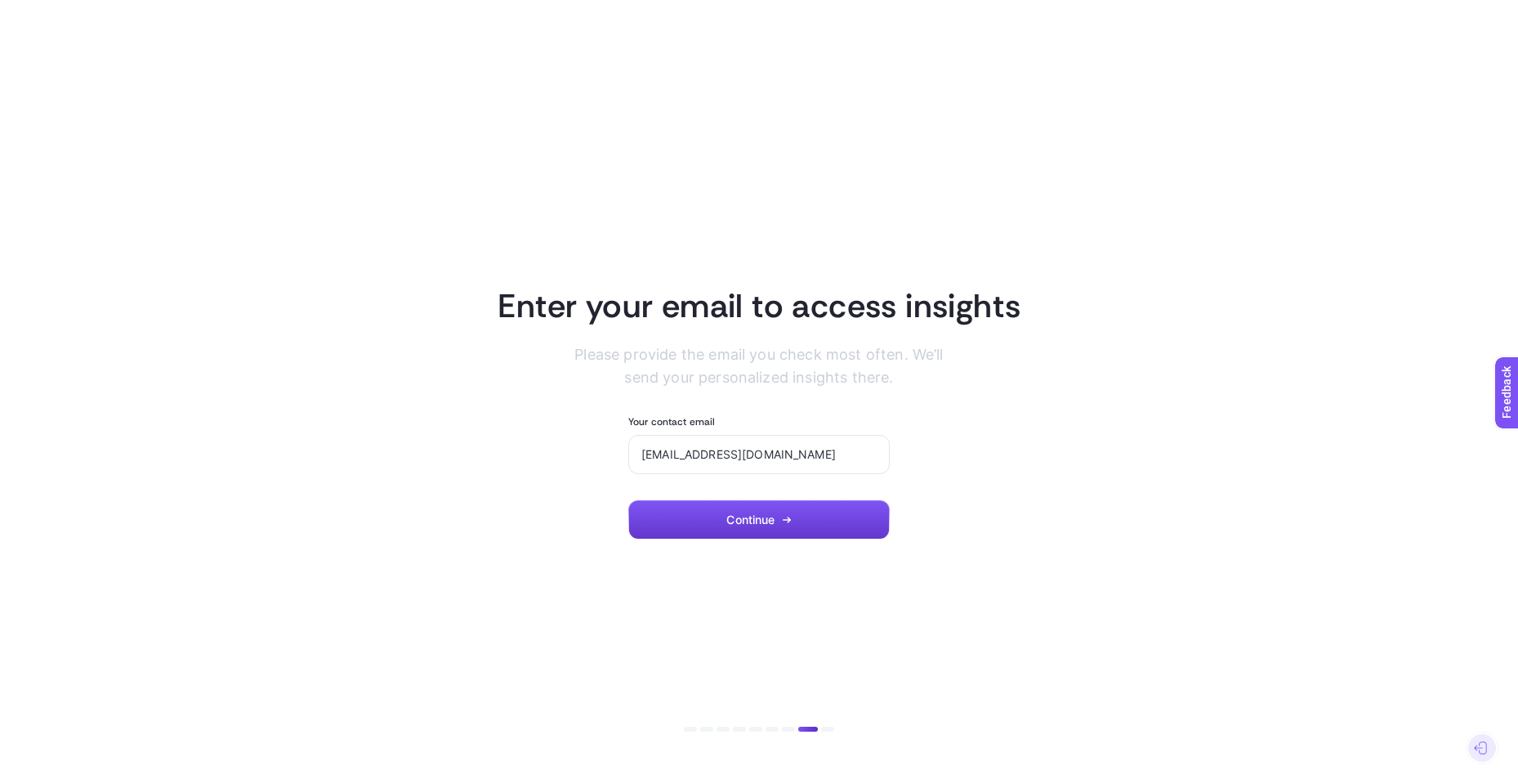
click at [759, 518] on span "Continue" at bounding box center [750, 520] width 48 height 13
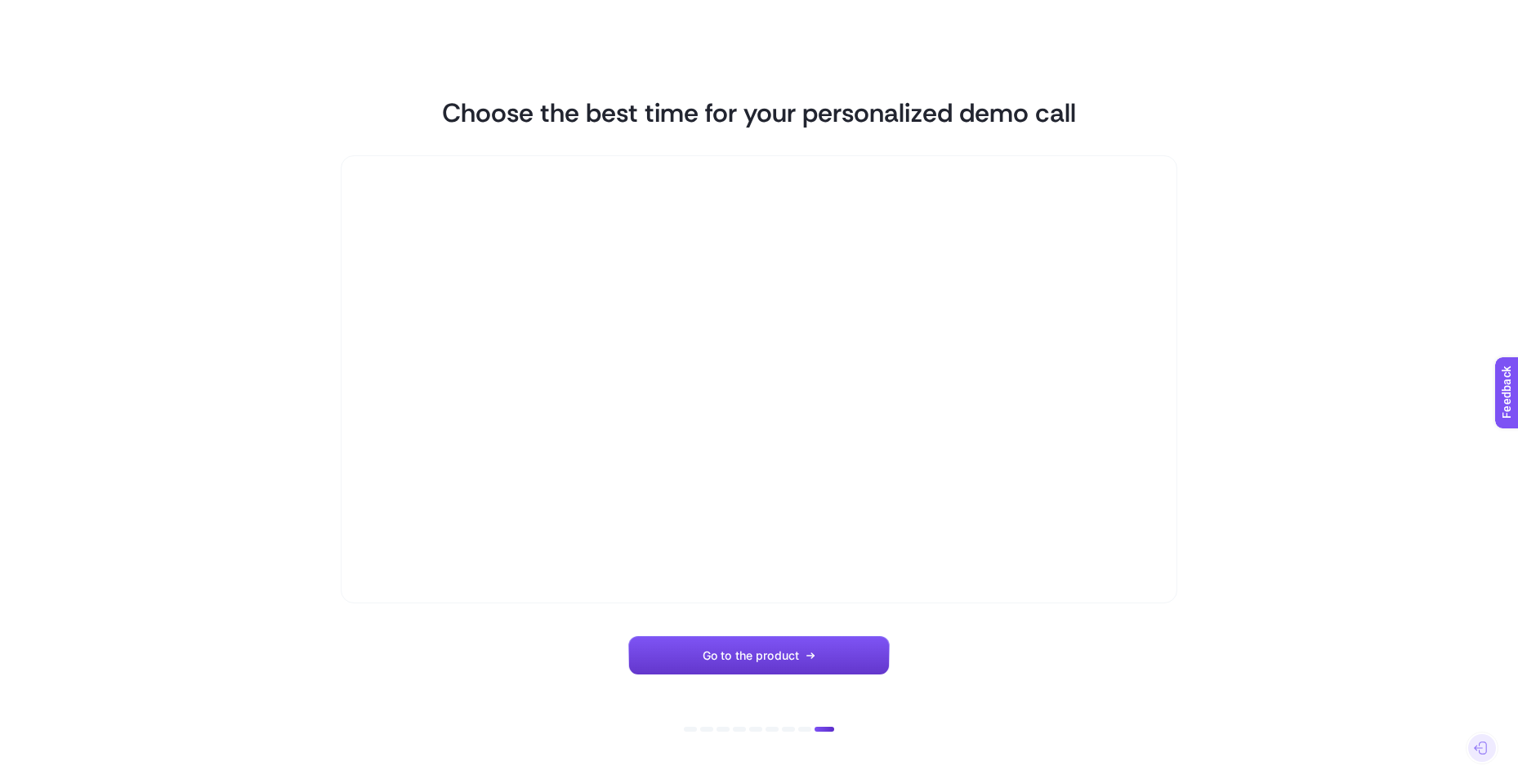
click at [793, 646] on button "Go to the product" at bounding box center [759, 655] width 262 height 39
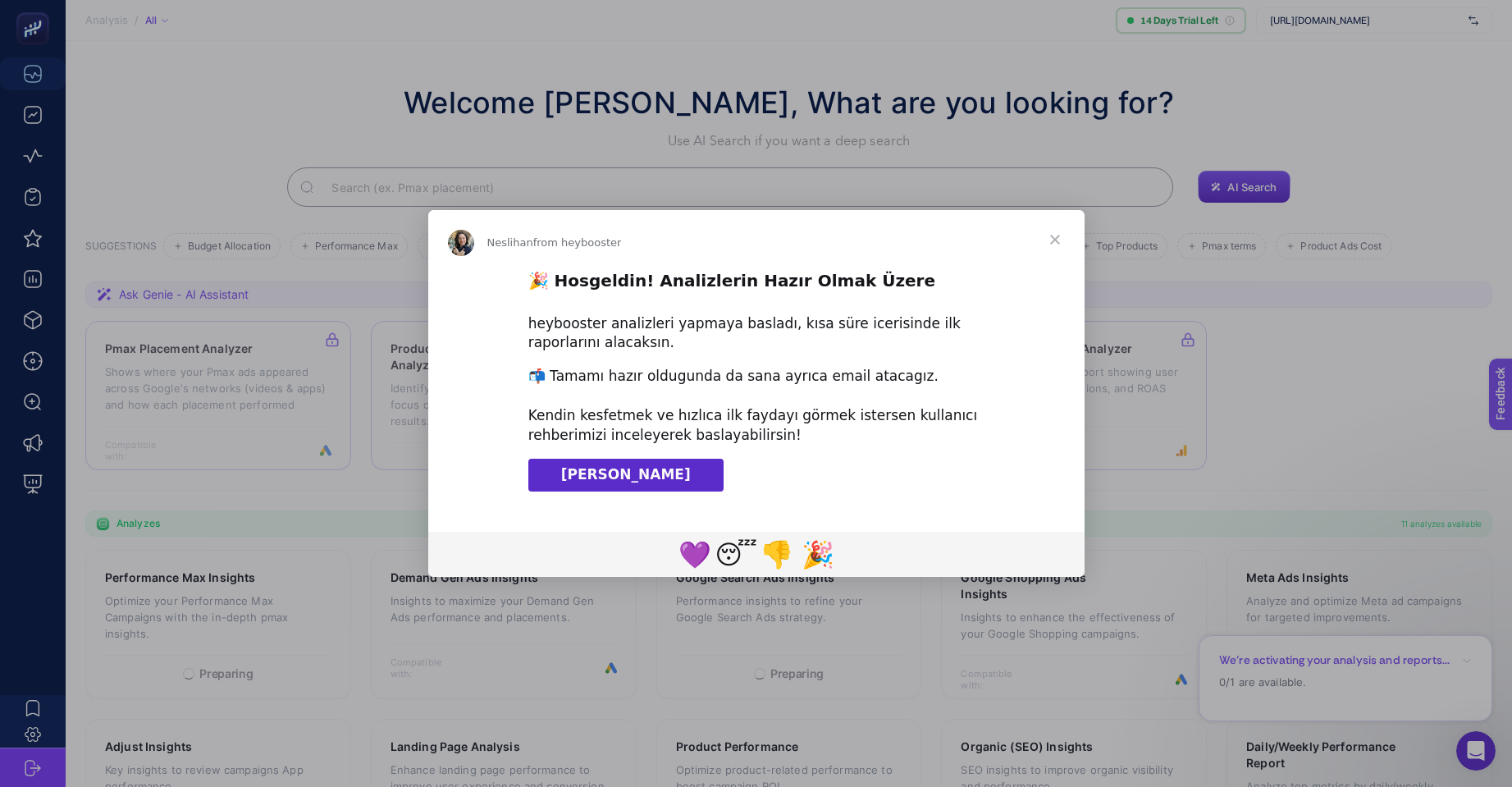
click at [637, 470] on span "Klavuzu İndir" at bounding box center [626, 474] width 129 height 16
click at [1055, 243] on span "Close" at bounding box center [1054, 240] width 59 height 59
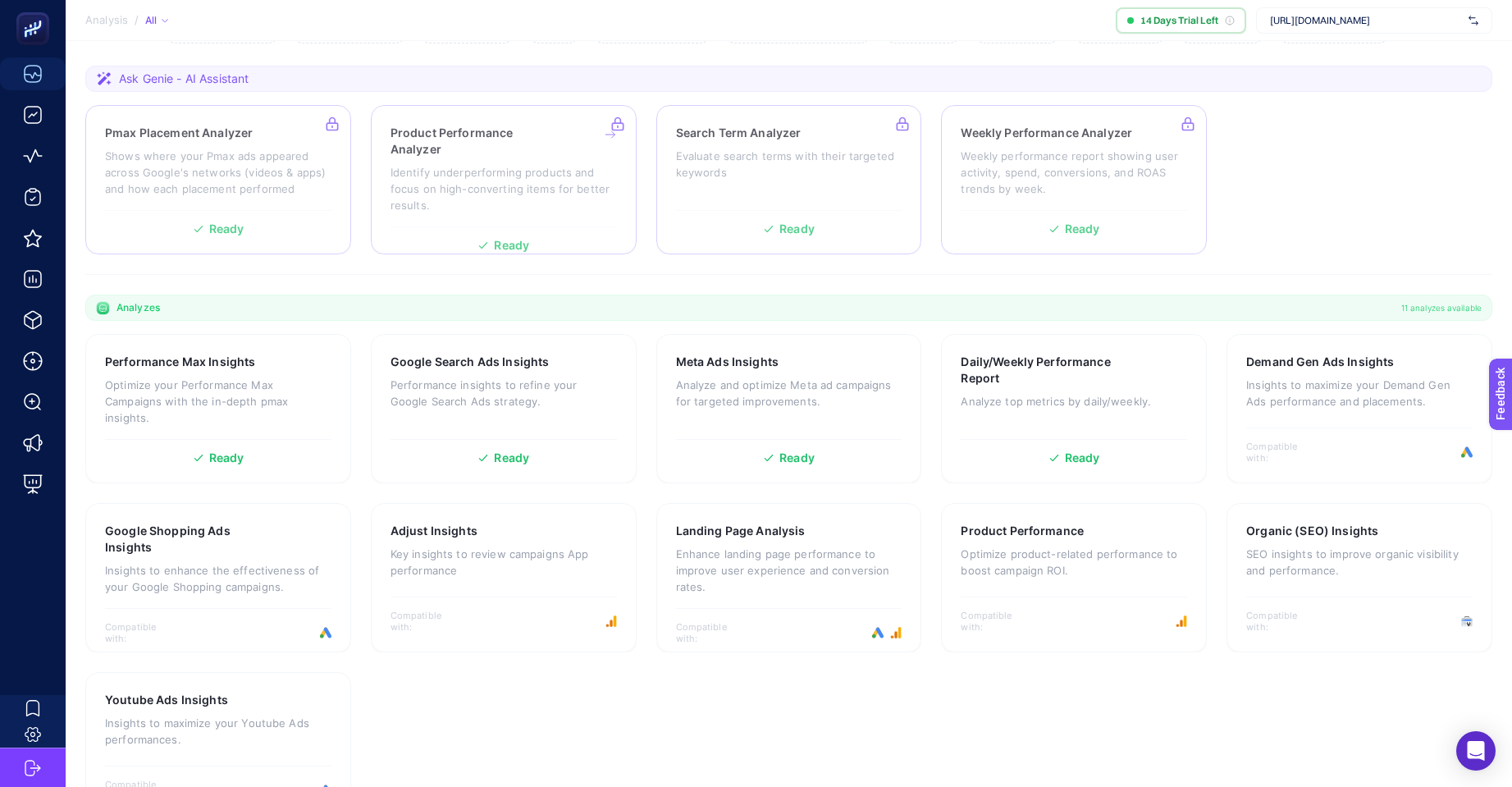
scroll to position [270, 0]
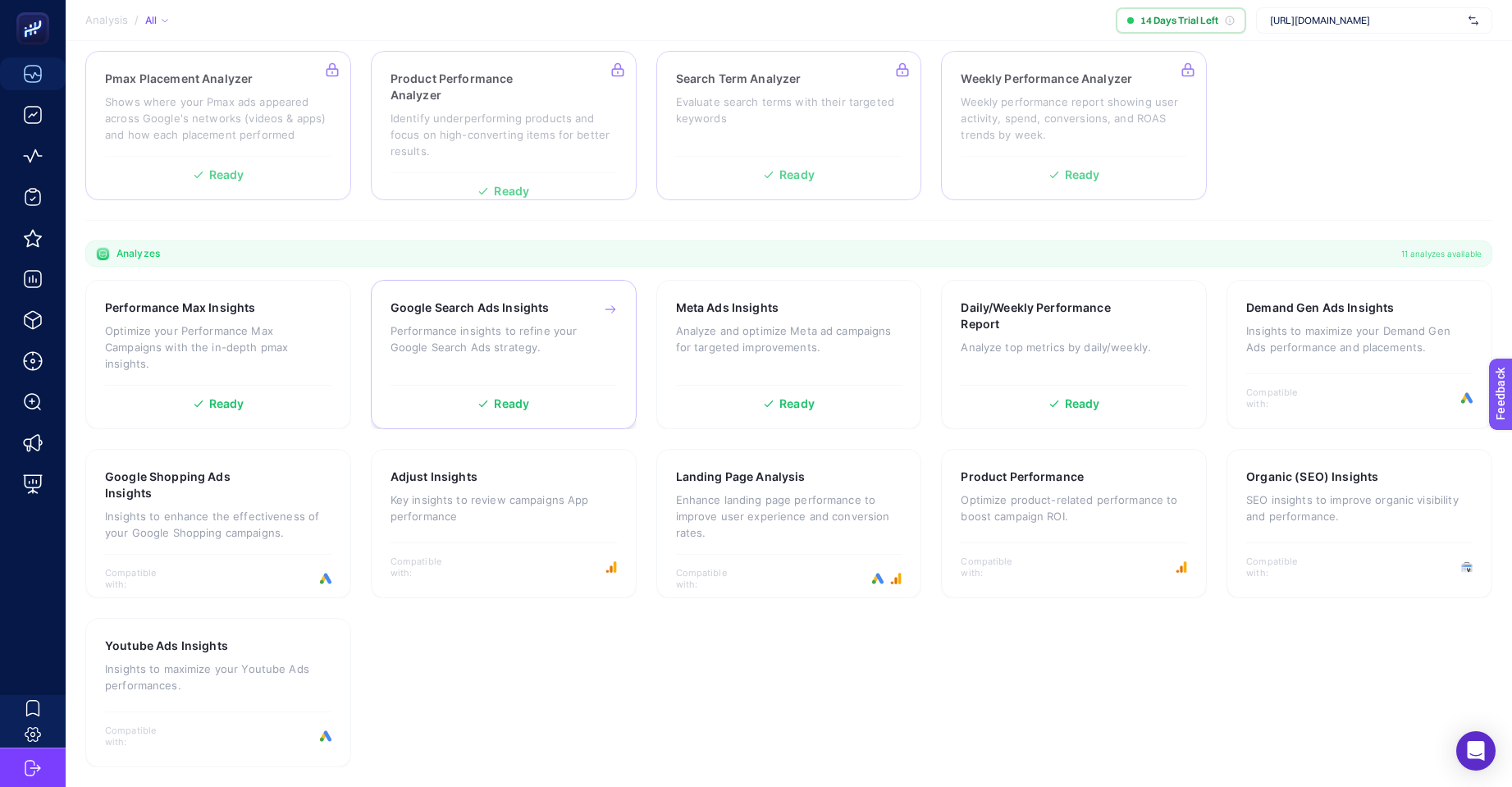
click at [503, 311] on h3 "Google Search Ads Insights" at bounding box center [469, 307] width 159 height 16
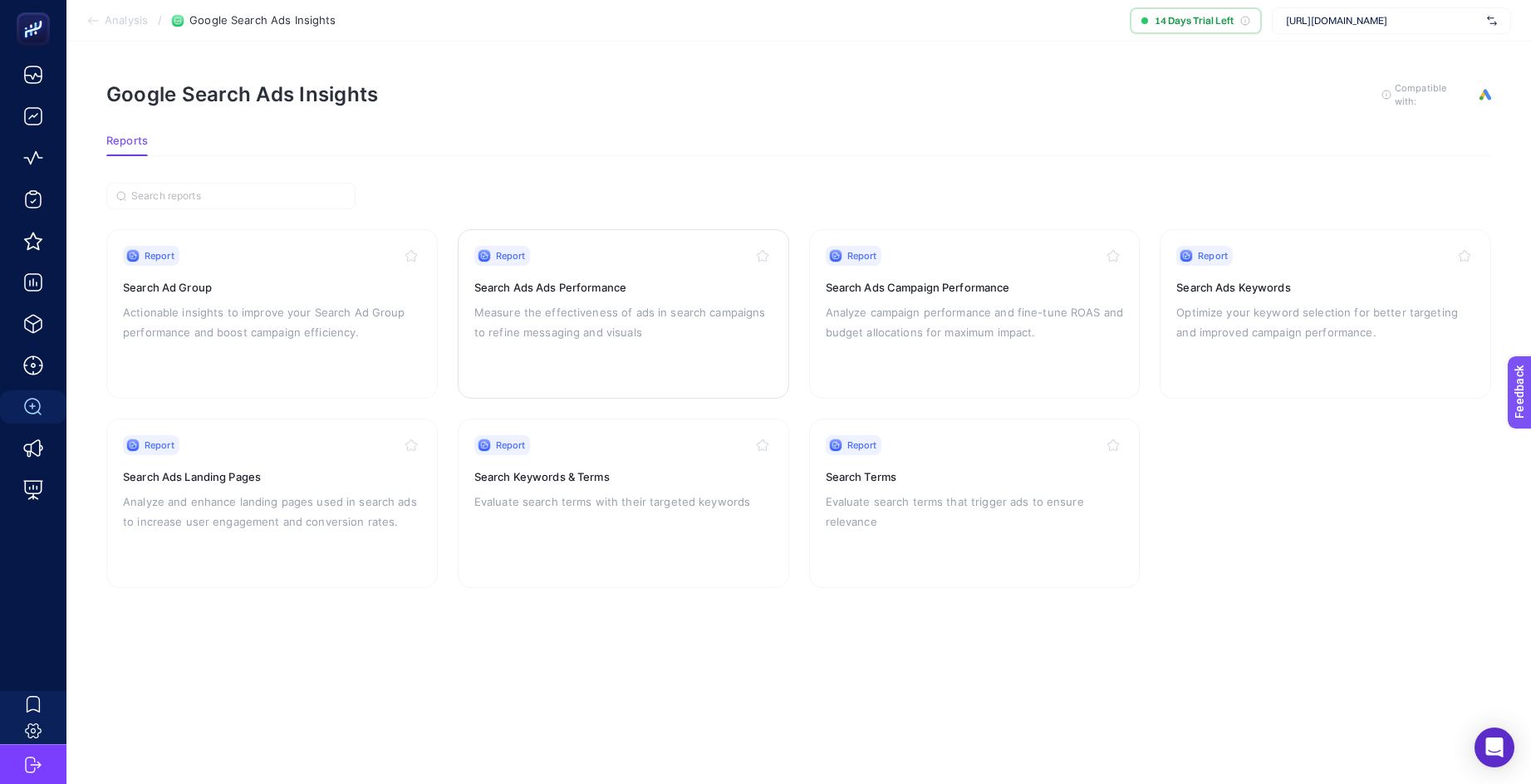
click at [573, 287] on h3 "Search Ads Ads Performance" at bounding box center [622, 287] width 298 height 16
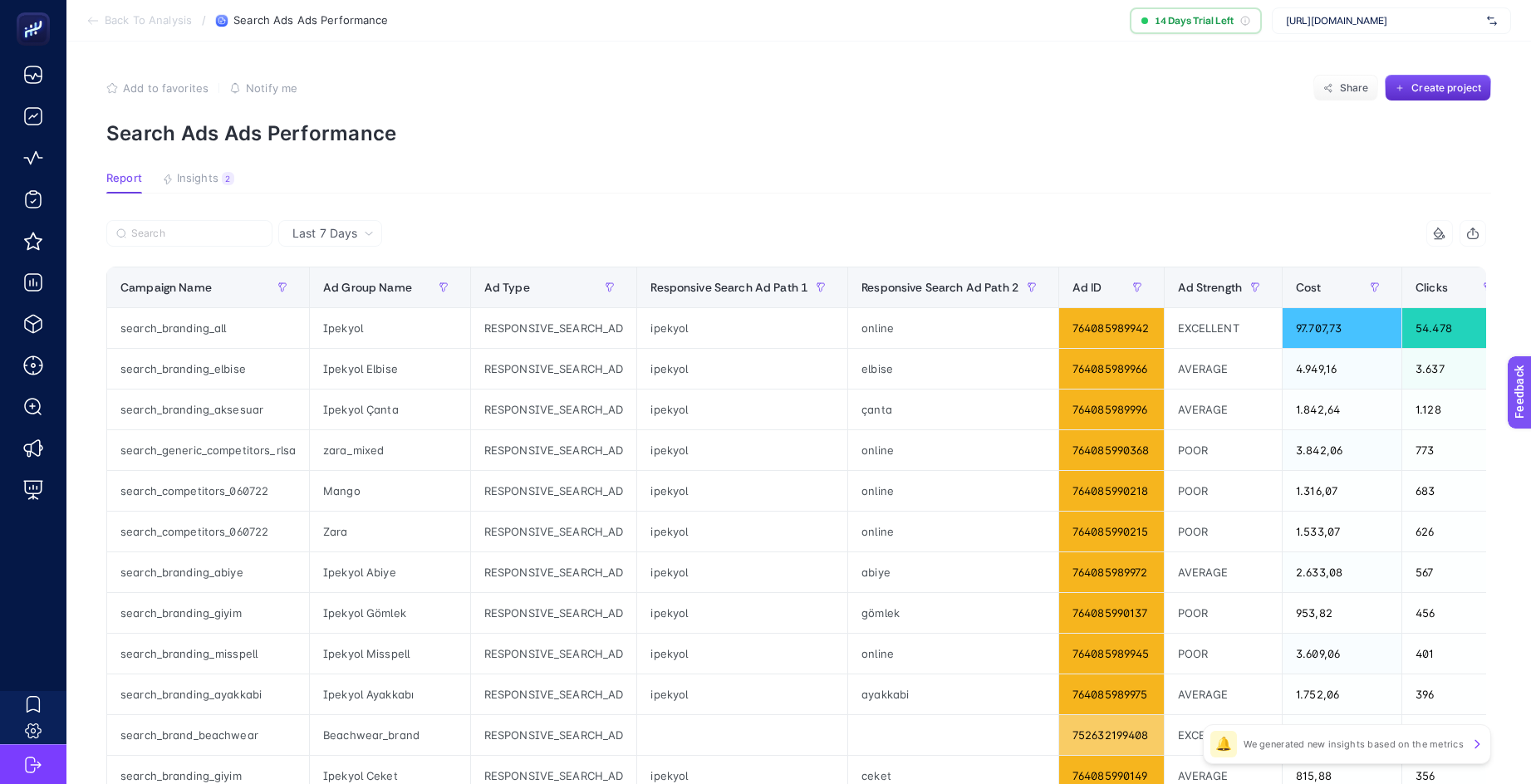
click at [1451, 745] on p "We generated new insights based on the metrics" at bounding box center [1353, 744] width 220 height 13
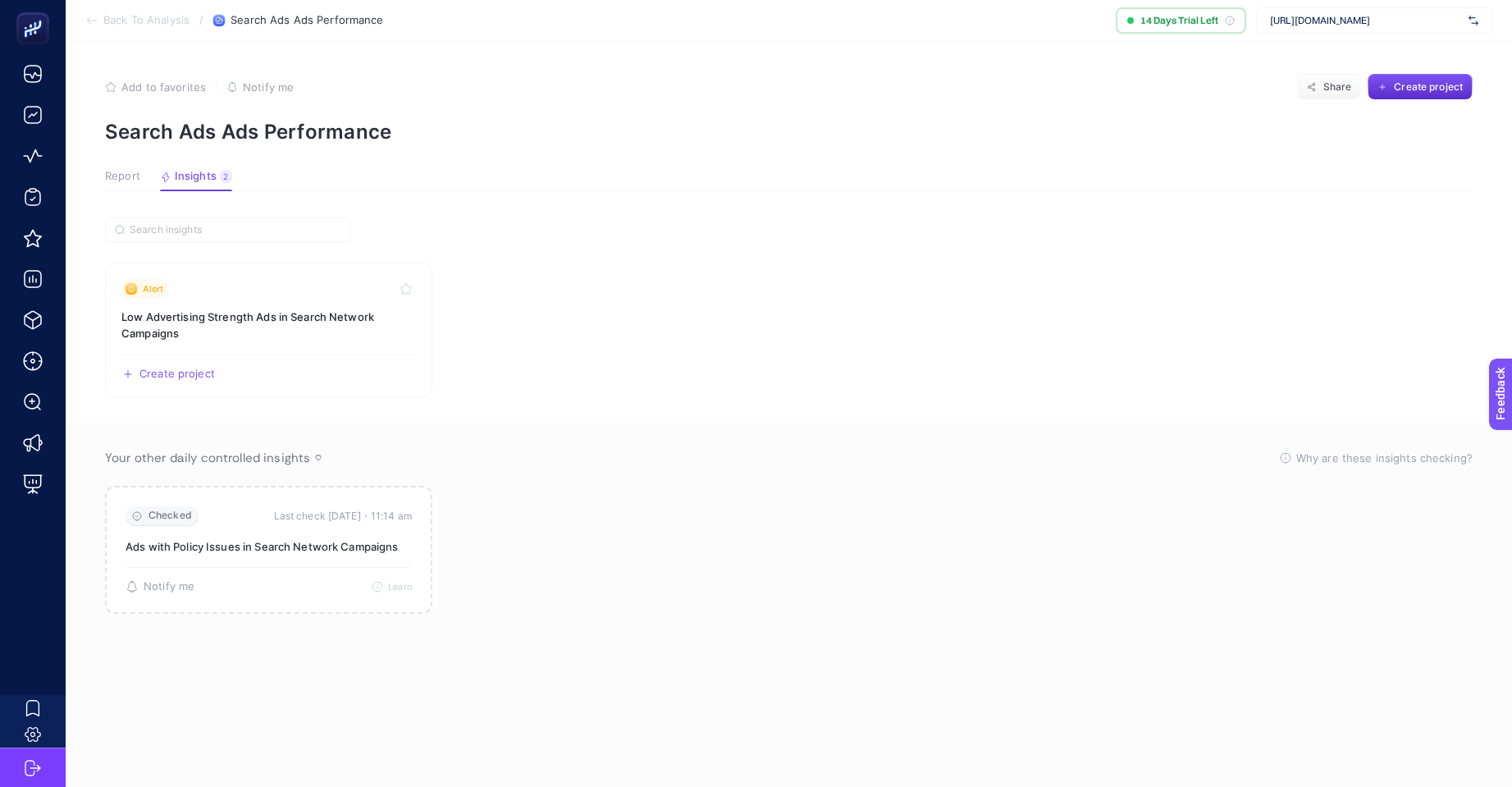
click at [127, 181] on span "Report" at bounding box center [122, 176] width 35 height 13
